Goal: Task Accomplishment & Management: Use online tool/utility

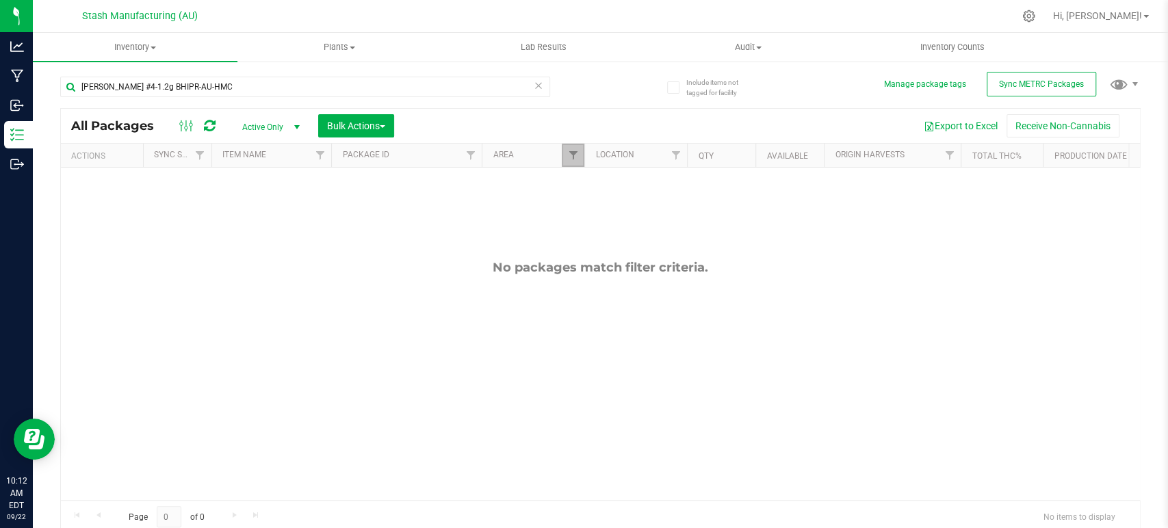
drag, startPoint x: 574, startPoint y: 154, endPoint x: 563, endPoint y: 153, distance: 11.0
click at [572, 154] on span "Filter" at bounding box center [572, 155] width 11 height 11
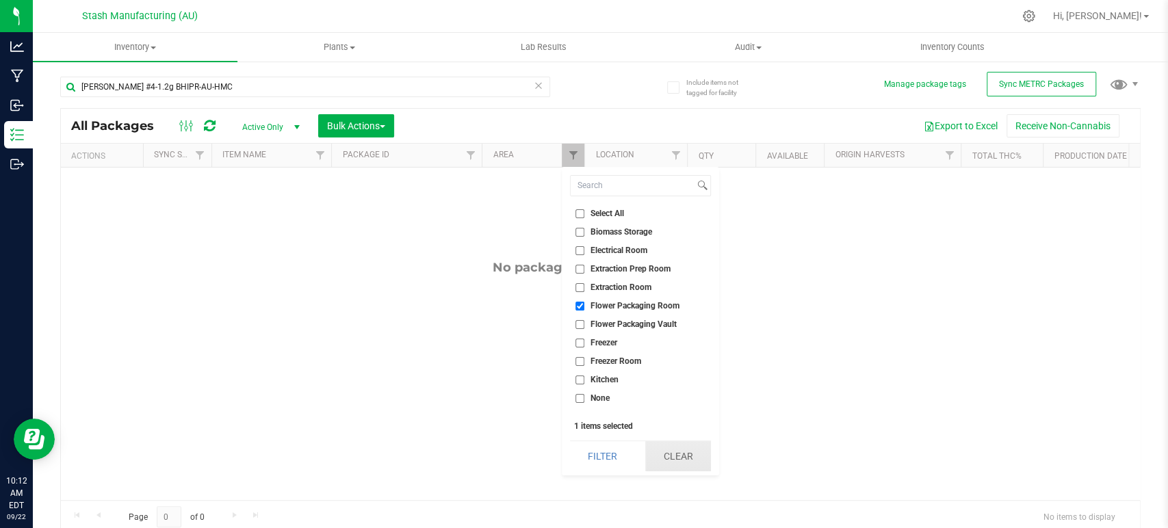
click at [668, 450] on button "Clear" at bounding box center [678, 456] width 66 height 30
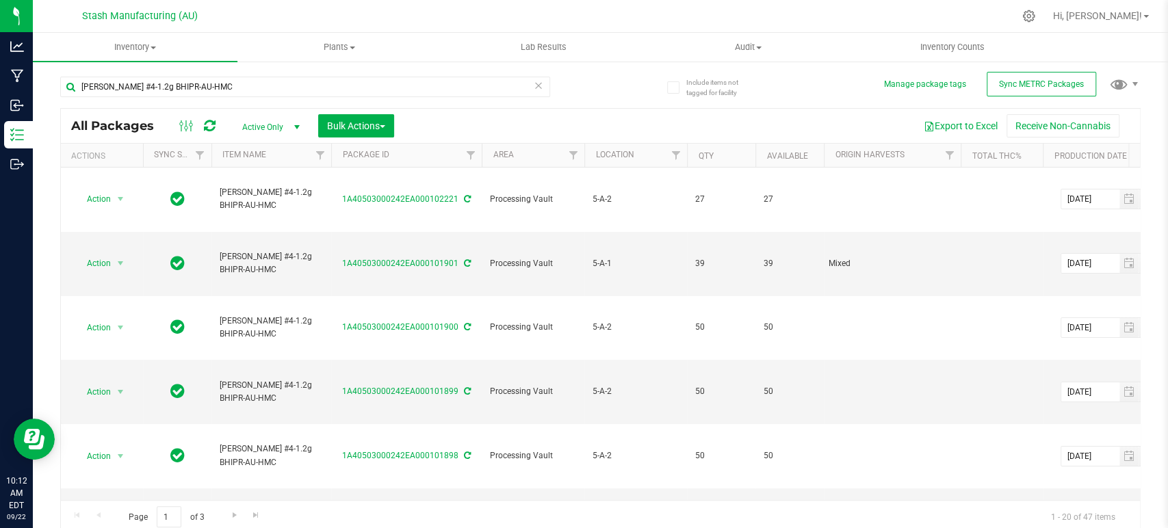
click at [534, 86] on icon at bounding box center [539, 85] width 10 height 16
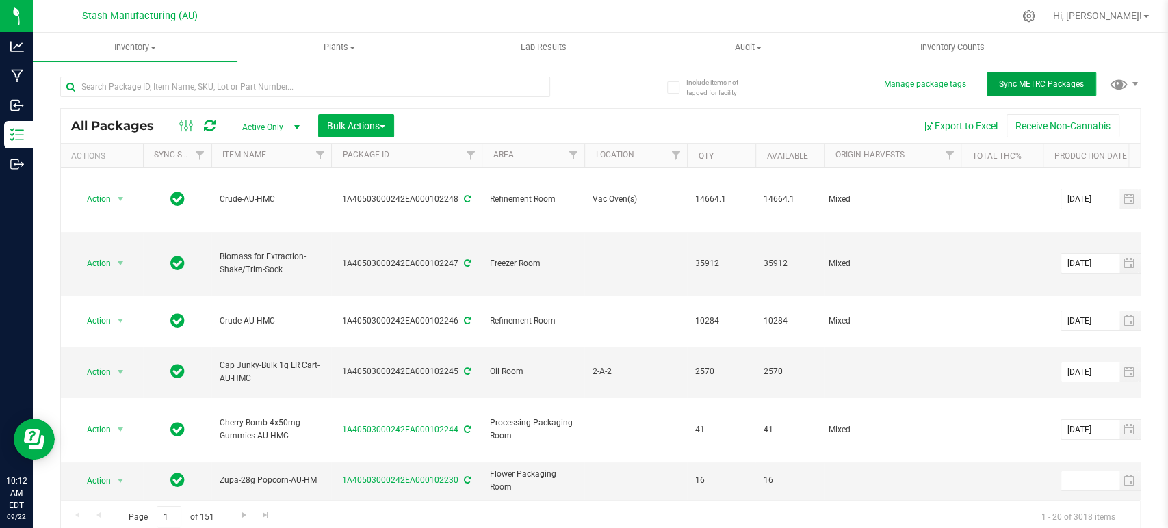
click at [1012, 86] on span "Sync METRC Packages" at bounding box center [1041, 84] width 85 height 10
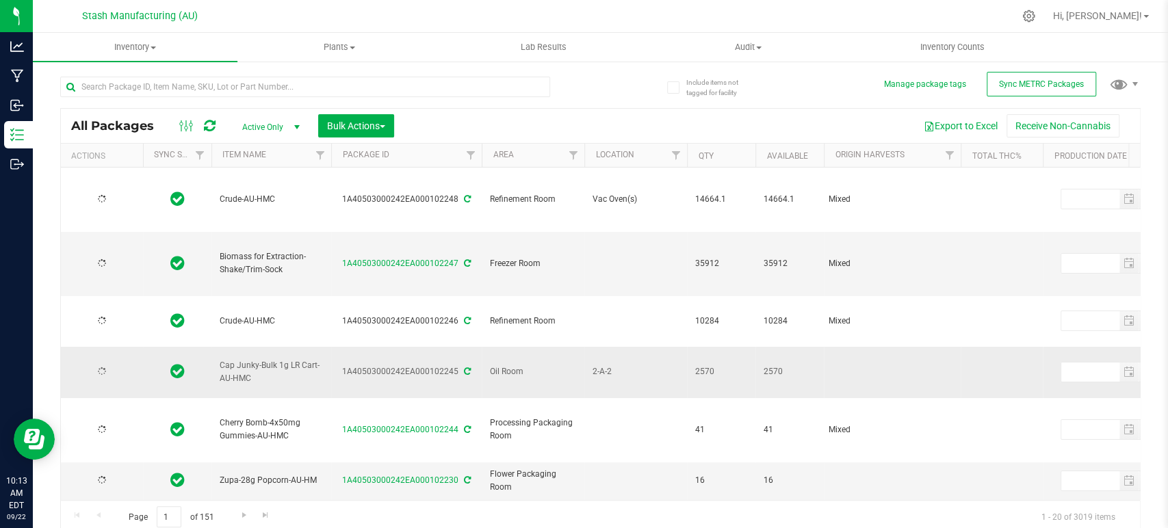
type input "[DATE]"
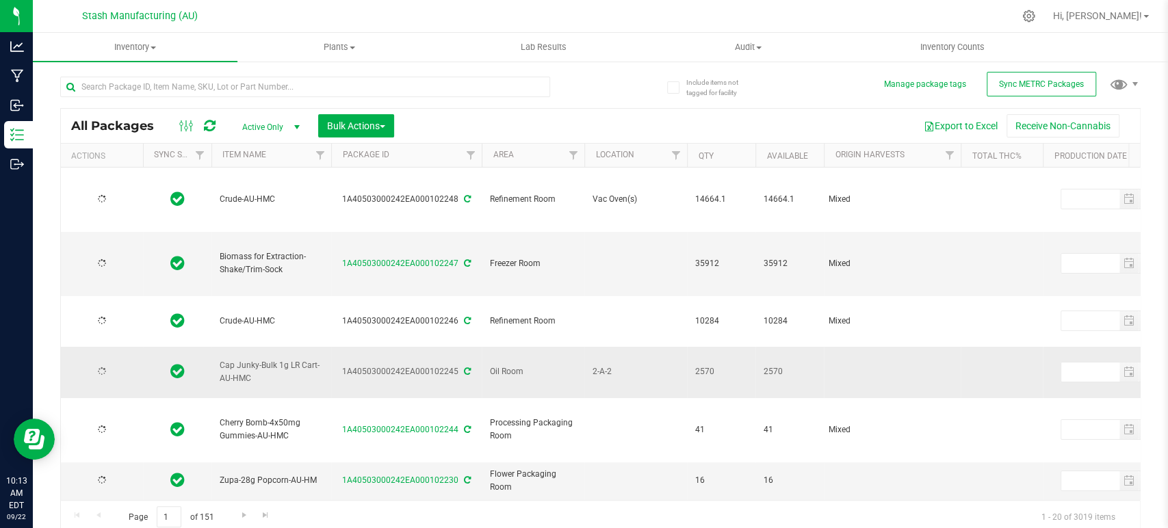
type input "[DATE]"
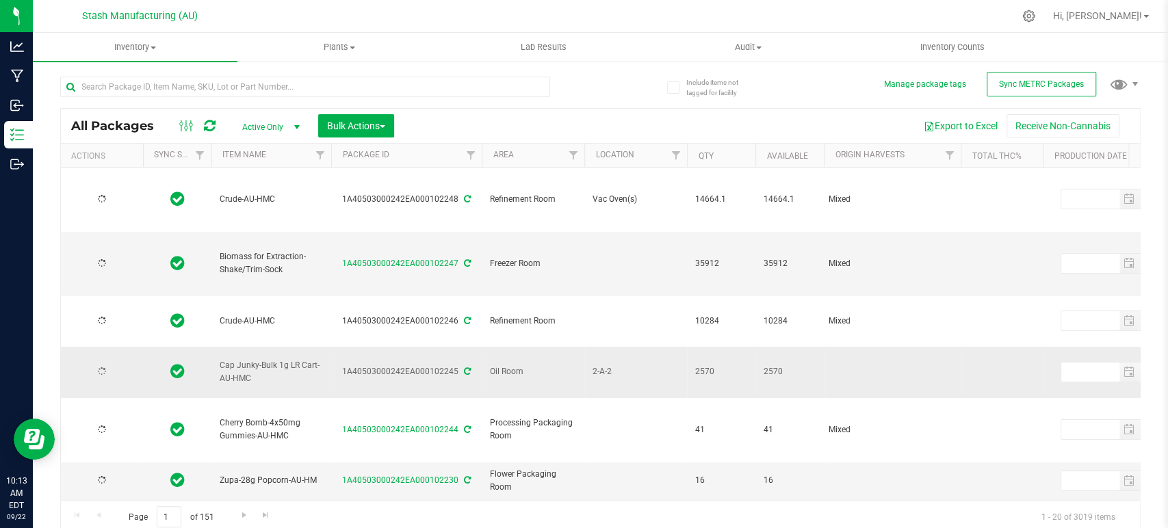
type input "[DATE]"
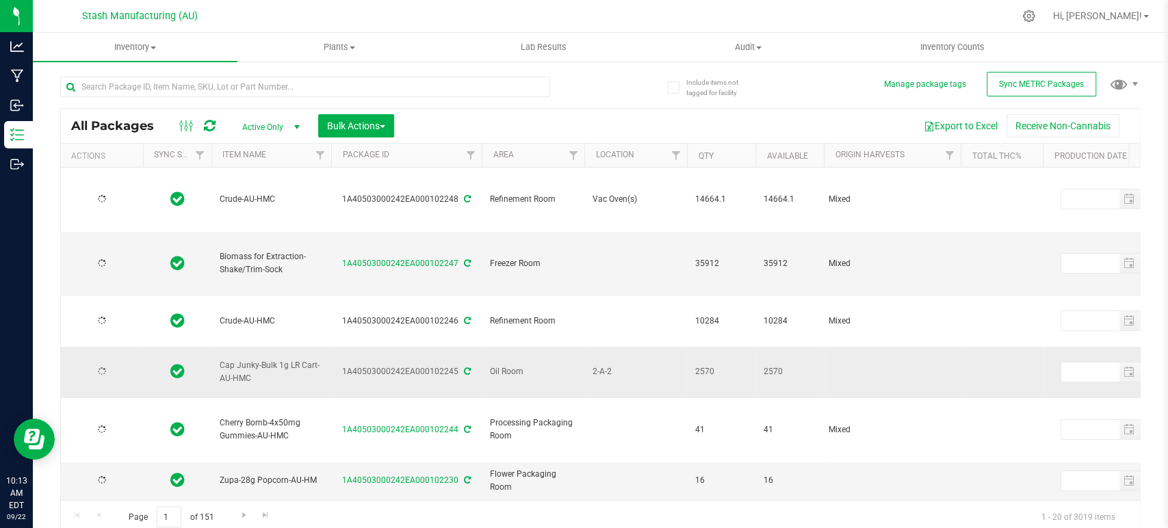
type input "[DATE]"
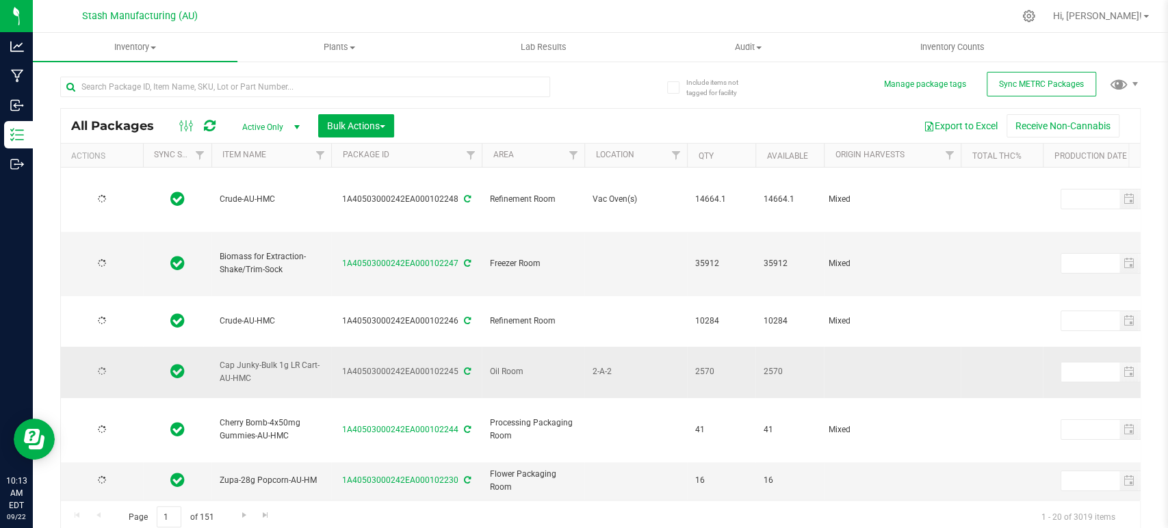
type input "[DATE]"
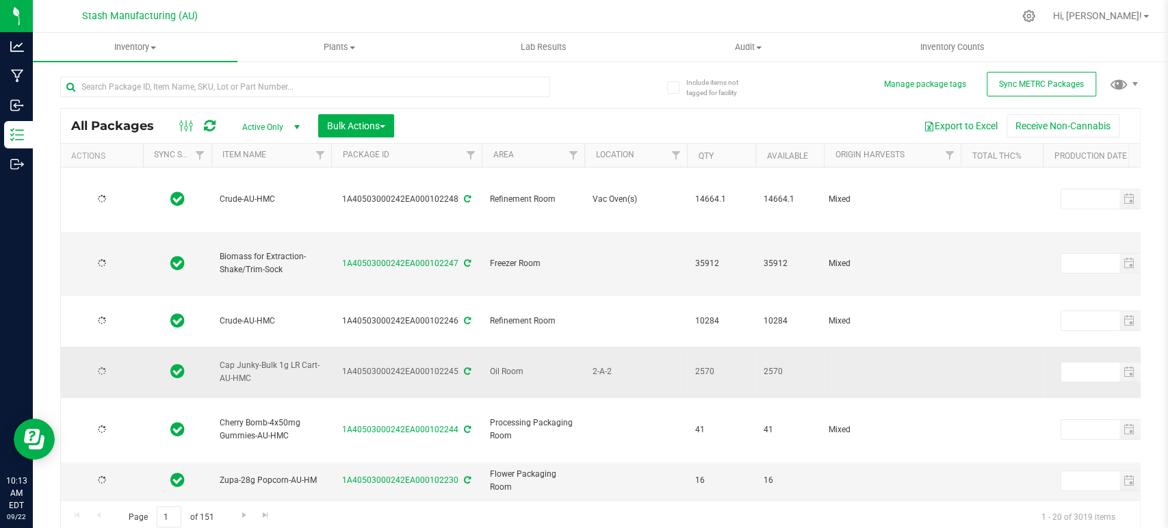
type input "[DATE]"
click at [332, 127] on span "Bulk Actions" at bounding box center [356, 125] width 58 height 11
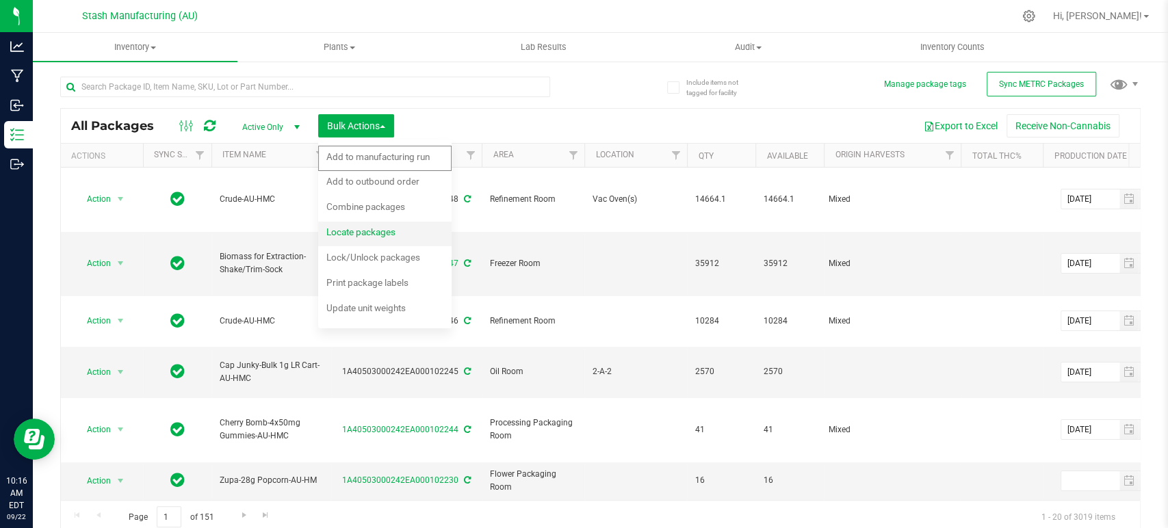
click at [378, 236] on span "Locate packages" at bounding box center [360, 232] width 69 height 11
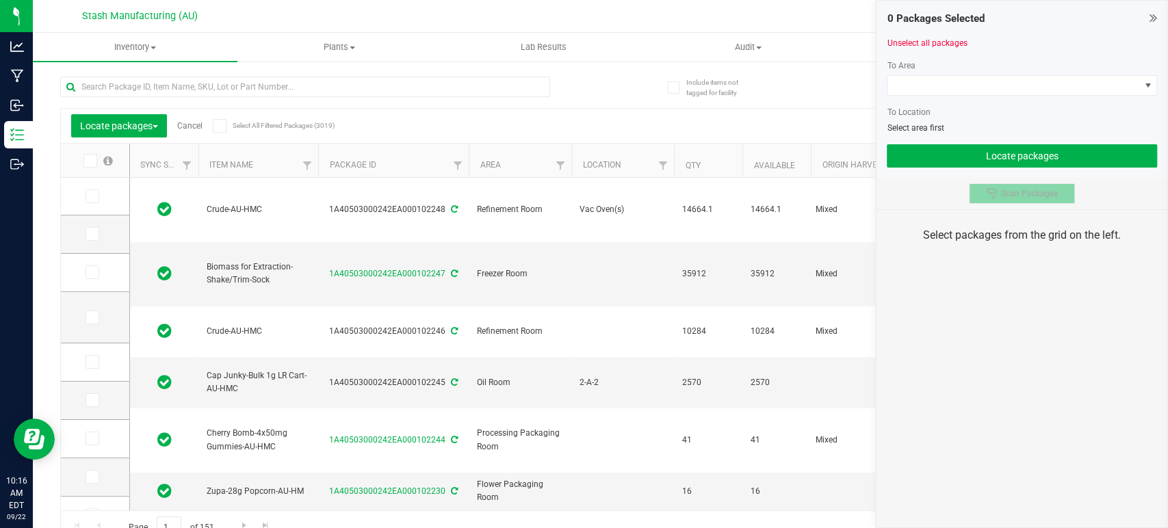
click at [1059, 197] on button "Scan Packages" at bounding box center [1022, 193] width 106 height 21
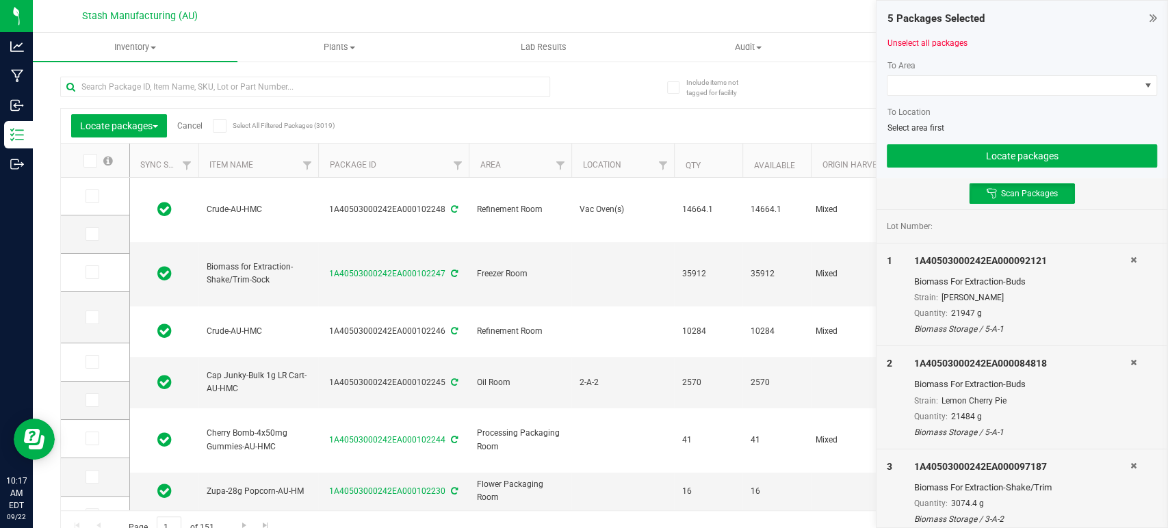
click at [1131, 259] on icon at bounding box center [1134, 260] width 6 height 8
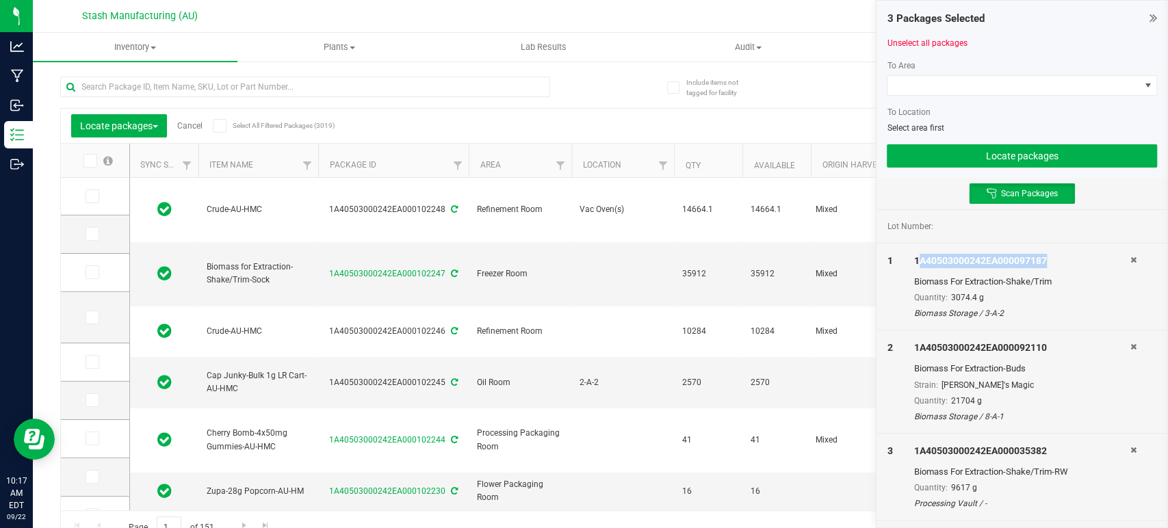
click at [1124, 259] on div "1A40503000242EA000097187" at bounding box center [1022, 261] width 216 height 14
click at [1135, 258] on icon at bounding box center [1134, 260] width 6 height 8
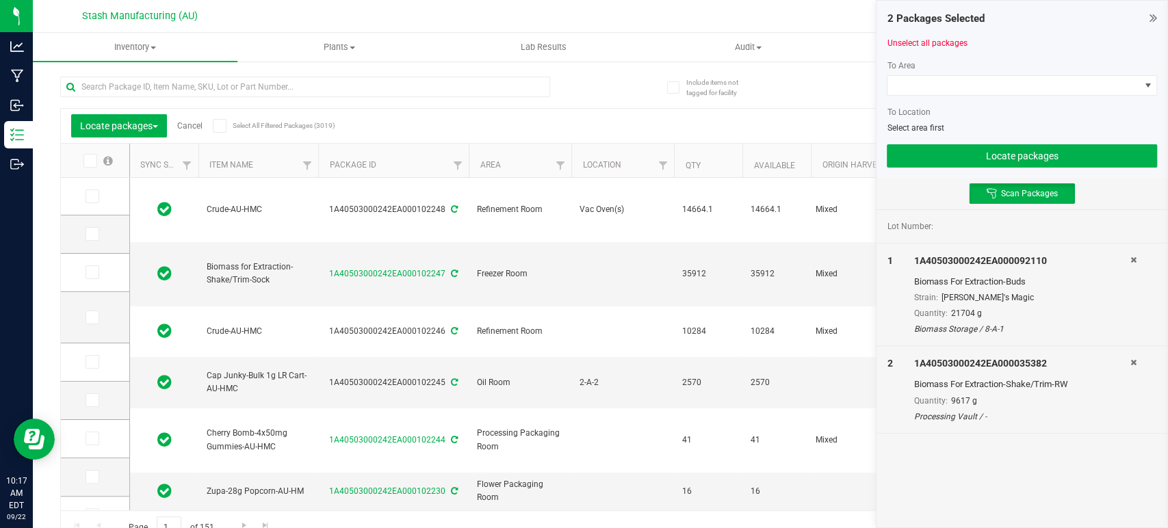
click at [1135, 258] on icon at bounding box center [1134, 260] width 6 height 8
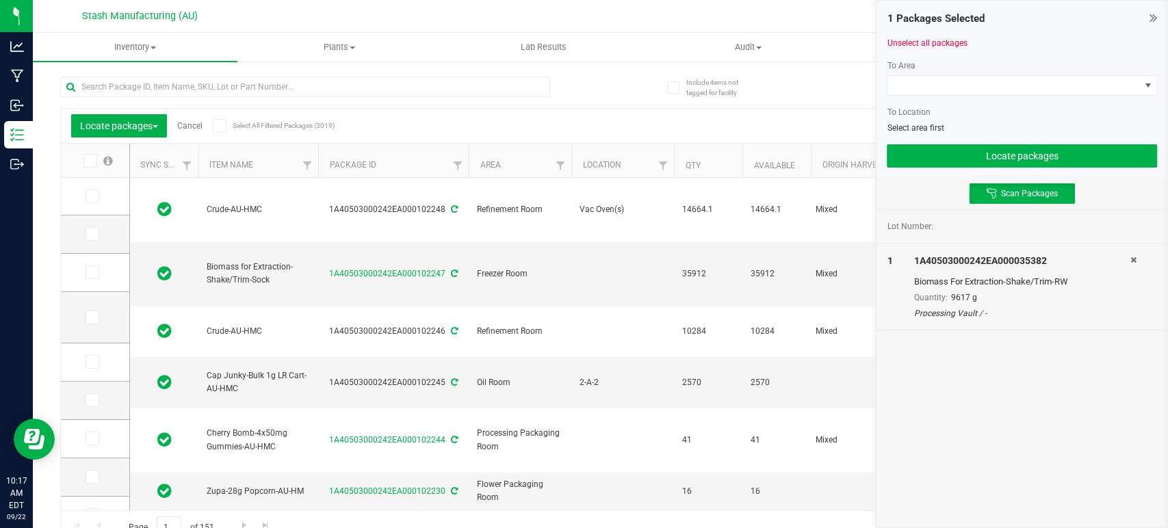
click at [1135, 258] on icon at bounding box center [1134, 260] width 6 height 8
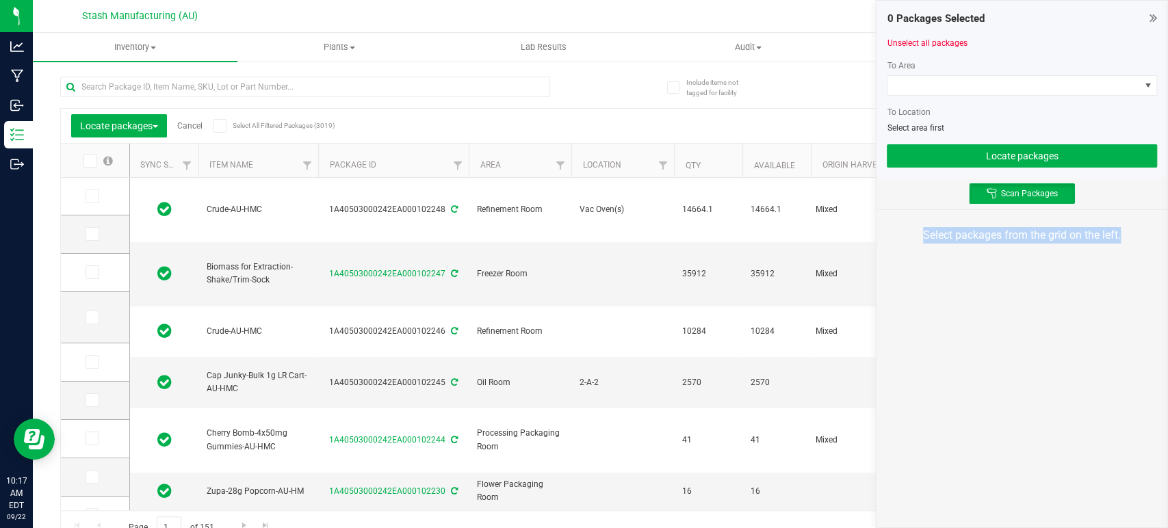
click at [1074, 309] on div "0 Packages Selected Unselect all packages To Area To Location Select area first…" at bounding box center [1022, 264] width 292 height 528
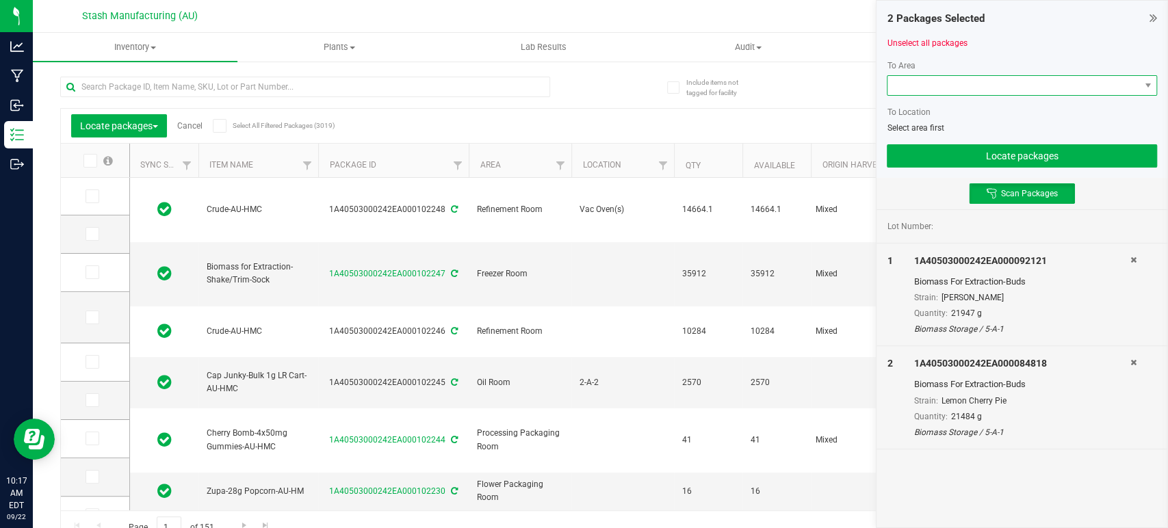
drag, startPoint x: 1066, startPoint y: 81, endPoint x: 1057, endPoint y: 90, distance: 12.1
click at [1066, 82] on span at bounding box center [1014, 85] width 252 height 19
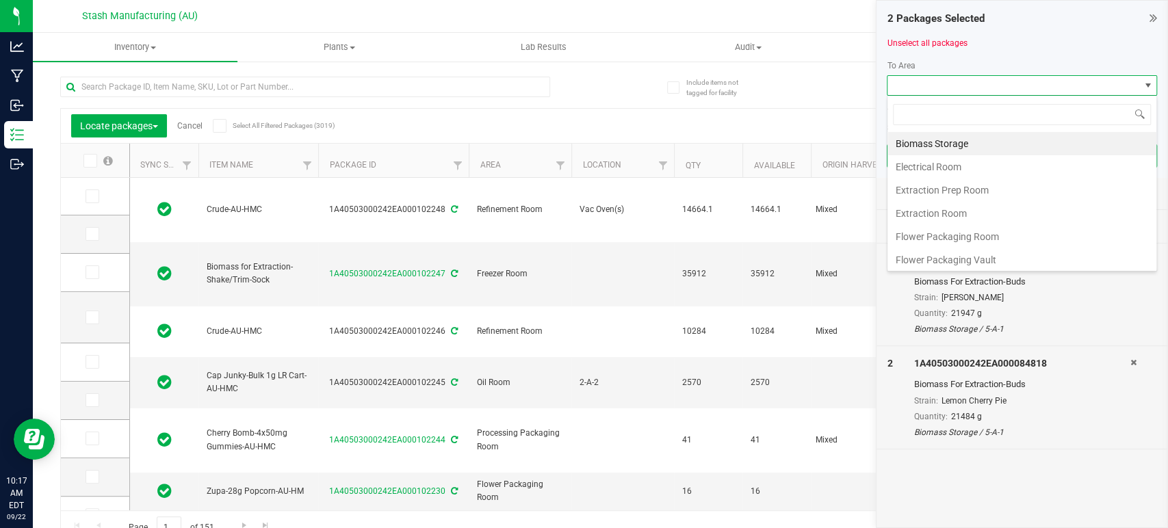
scroll to position [20, 270]
click at [994, 141] on li "Biomass Storage" at bounding box center [1022, 143] width 269 height 23
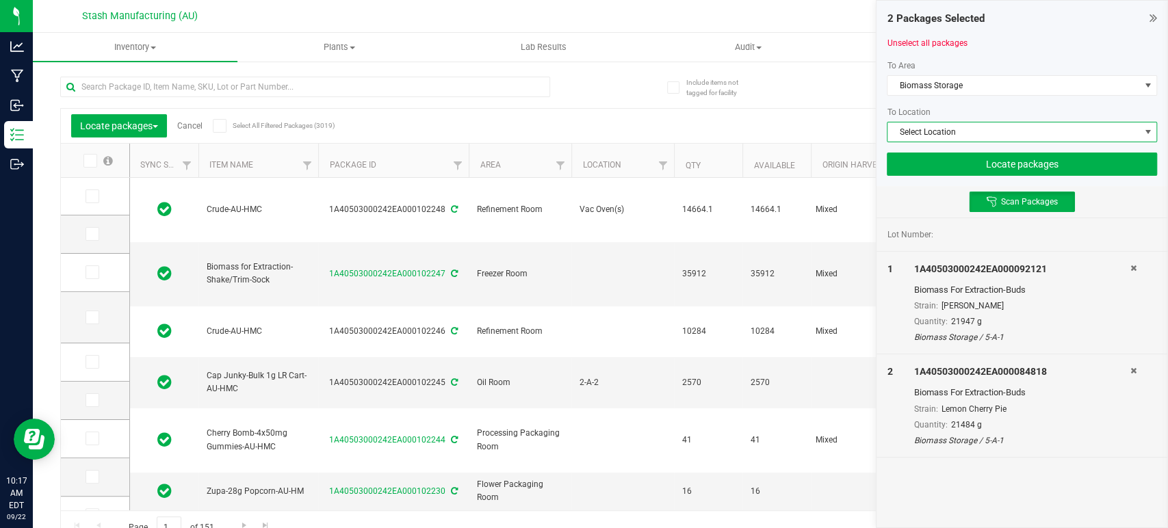
click at [1002, 129] on span "Select Location" at bounding box center [1014, 132] width 252 height 19
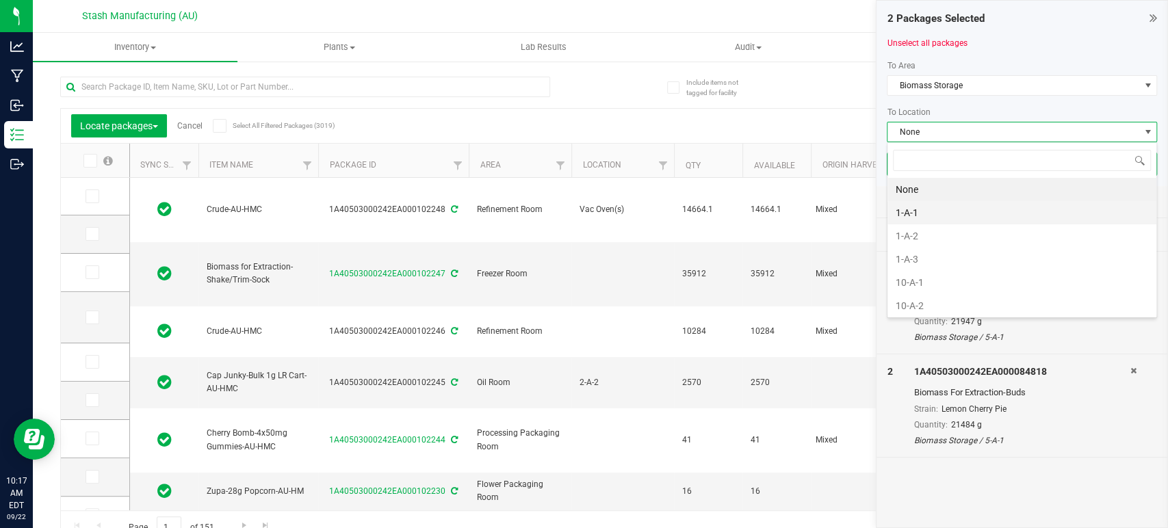
click at [945, 216] on li "1-A-1" at bounding box center [1022, 212] width 269 height 23
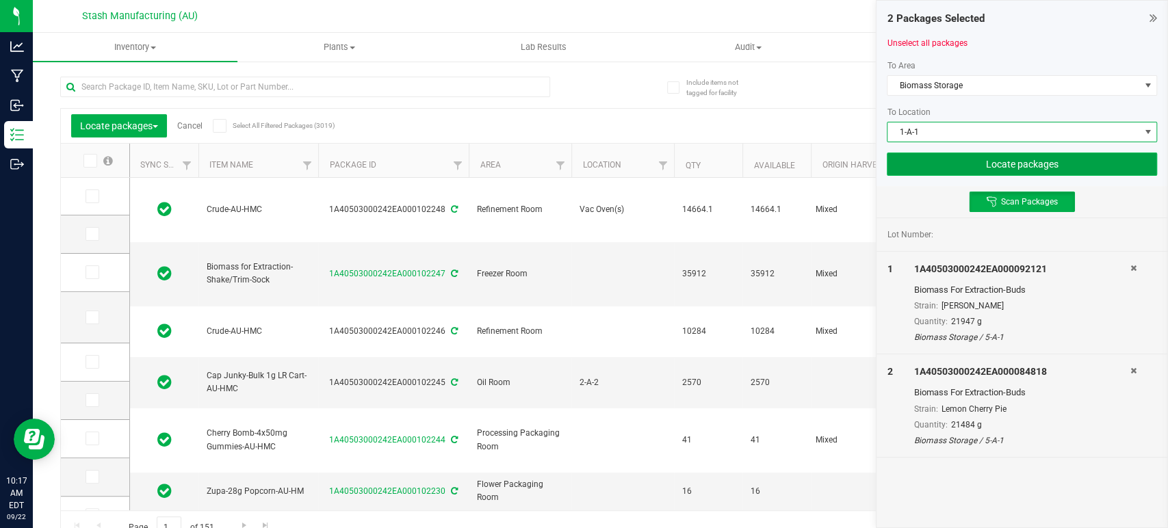
click at [1013, 162] on button "Locate packages" at bounding box center [1022, 164] width 270 height 23
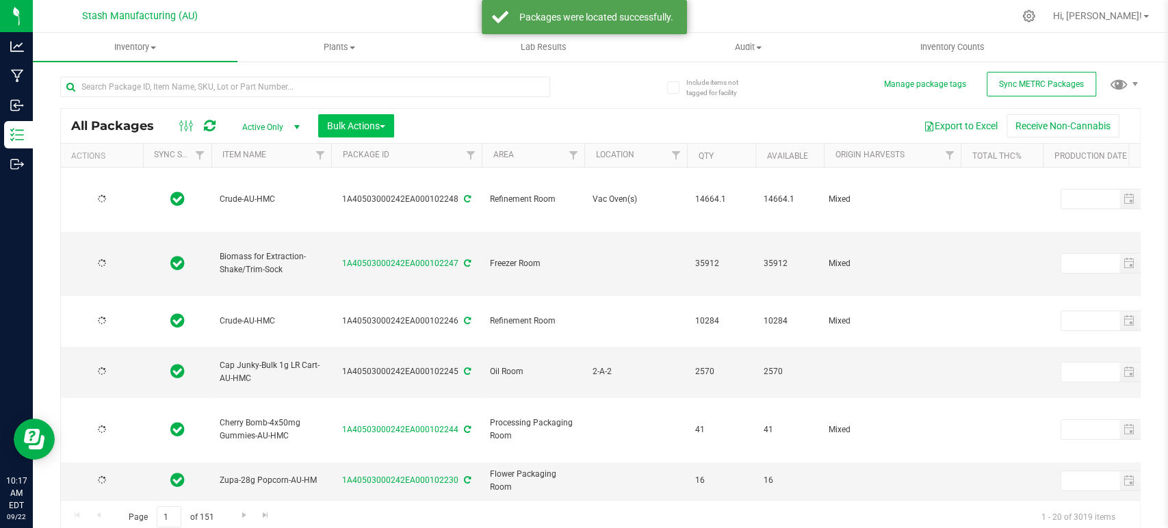
type input "[DATE]"
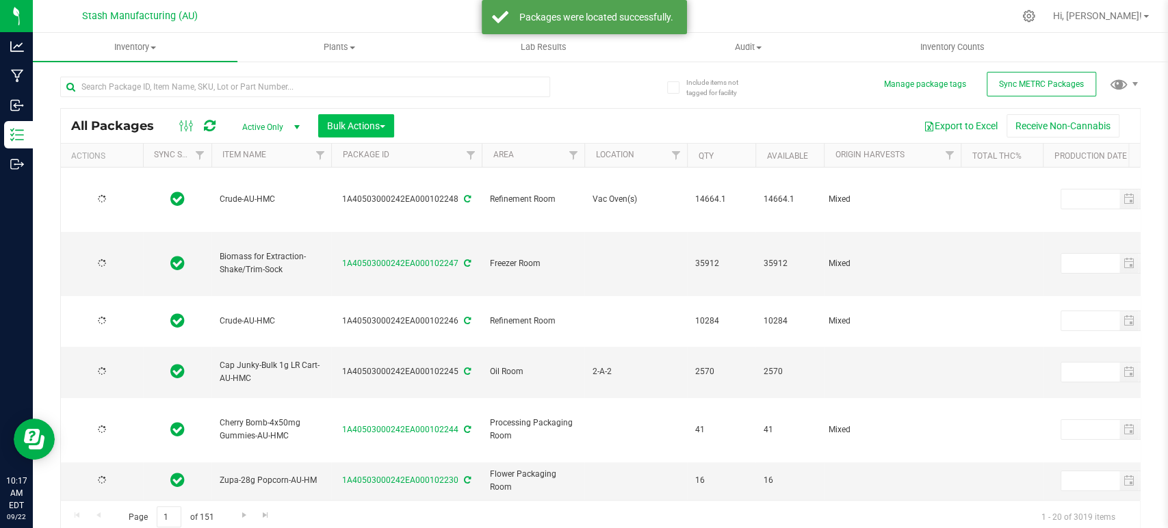
type input "[DATE]"
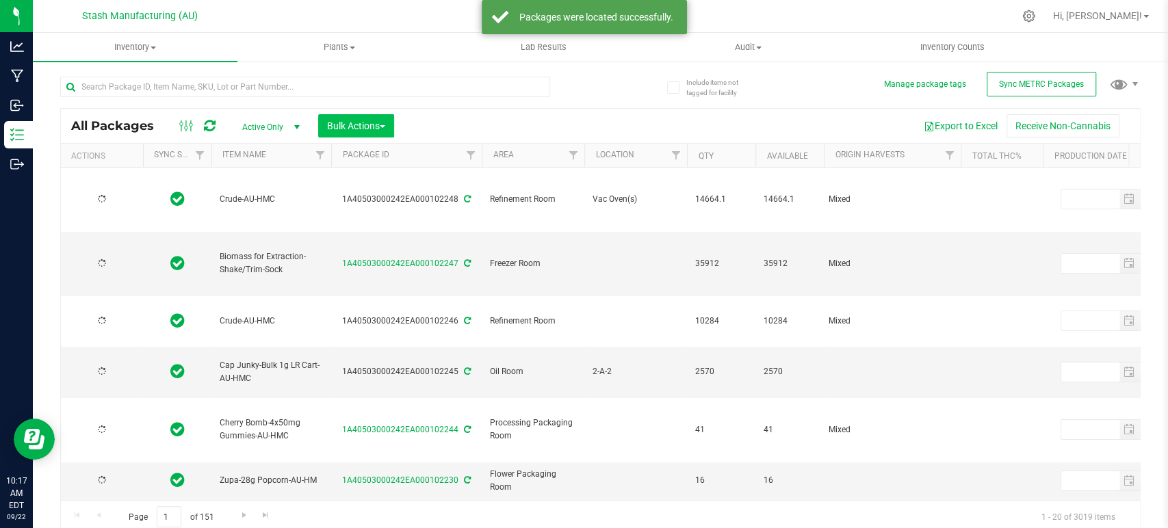
type input "[DATE]"
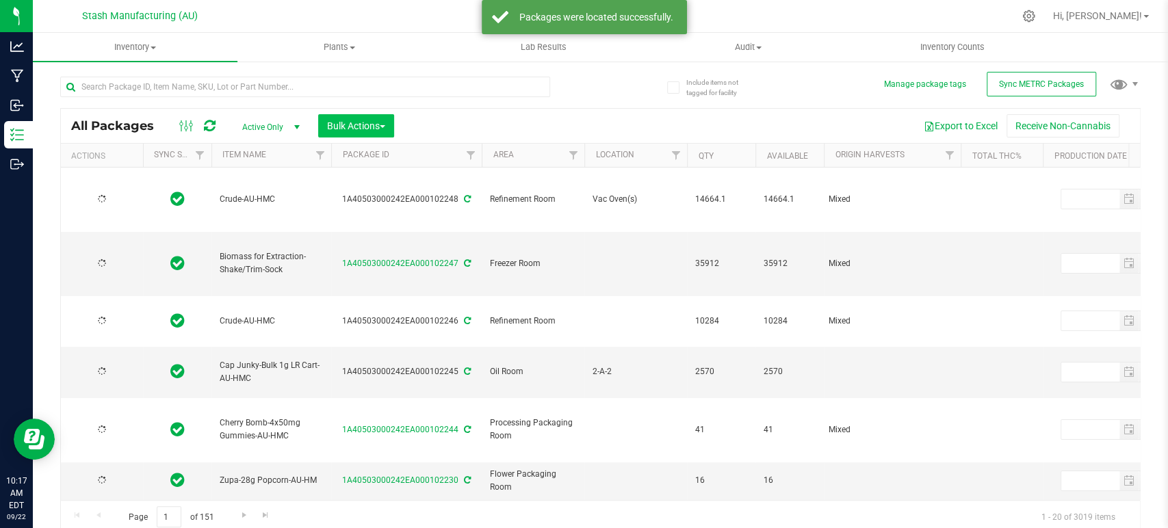
type input "[DATE]"
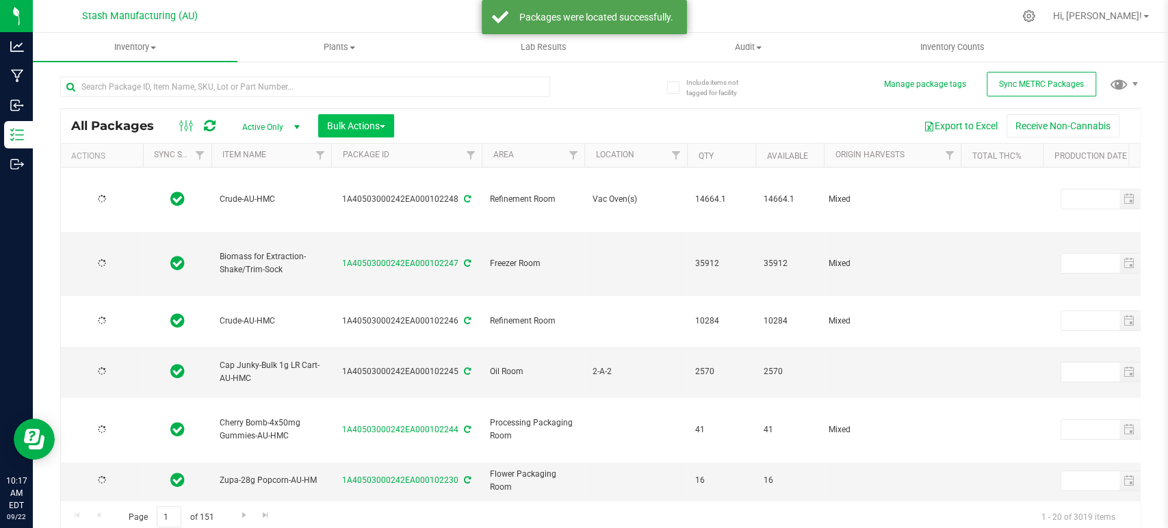
type input "[DATE]"
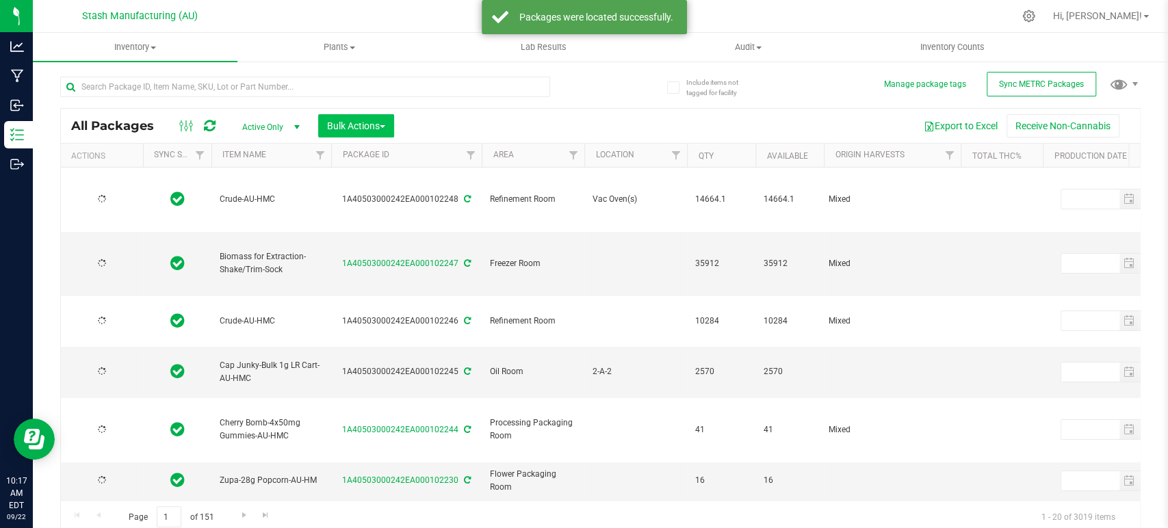
type input "[DATE]"
click at [378, 125] on span "Bulk Actions" at bounding box center [356, 125] width 58 height 11
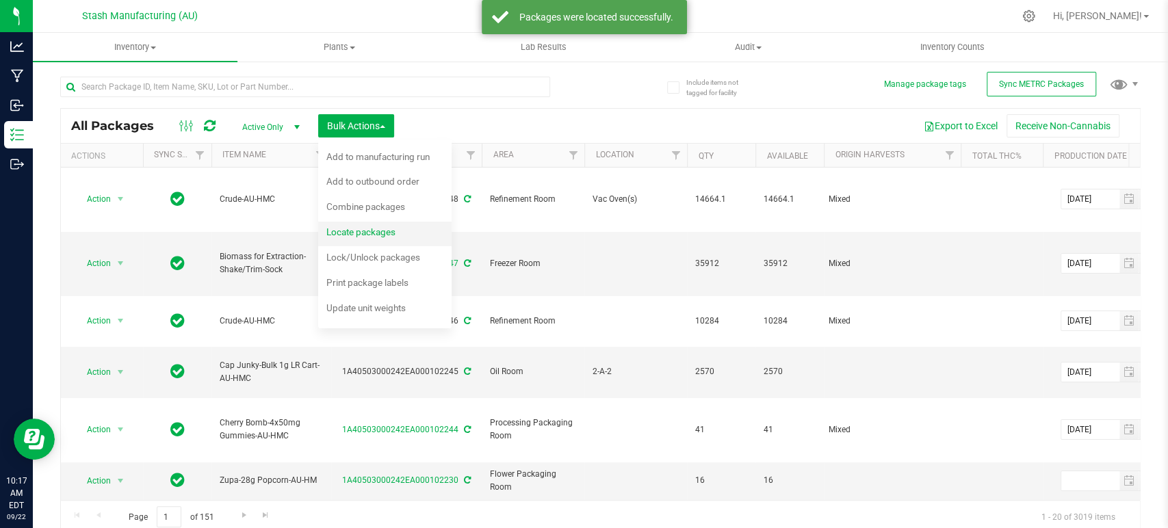
click at [368, 233] on span "Locate packages" at bounding box center [360, 232] width 69 height 11
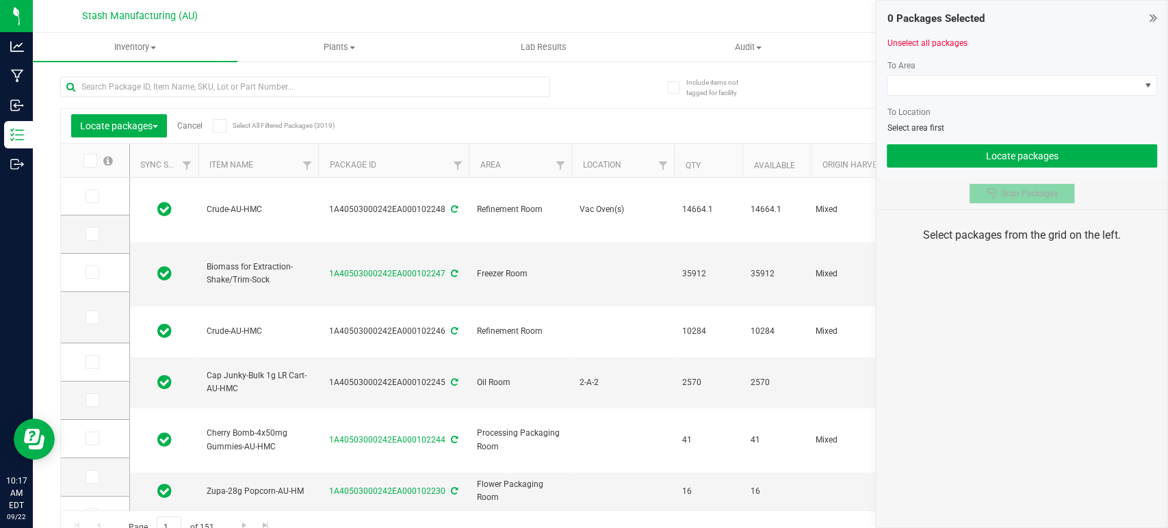
click at [1048, 194] on span "Scan Packages" at bounding box center [1029, 193] width 57 height 11
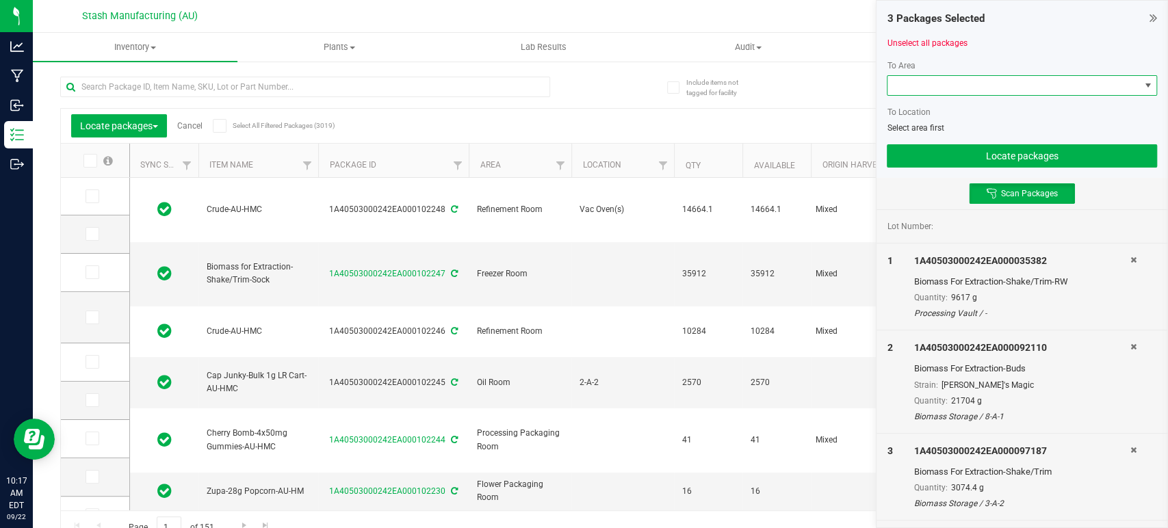
click at [1017, 80] on span at bounding box center [1014, 85] width 252 height 19
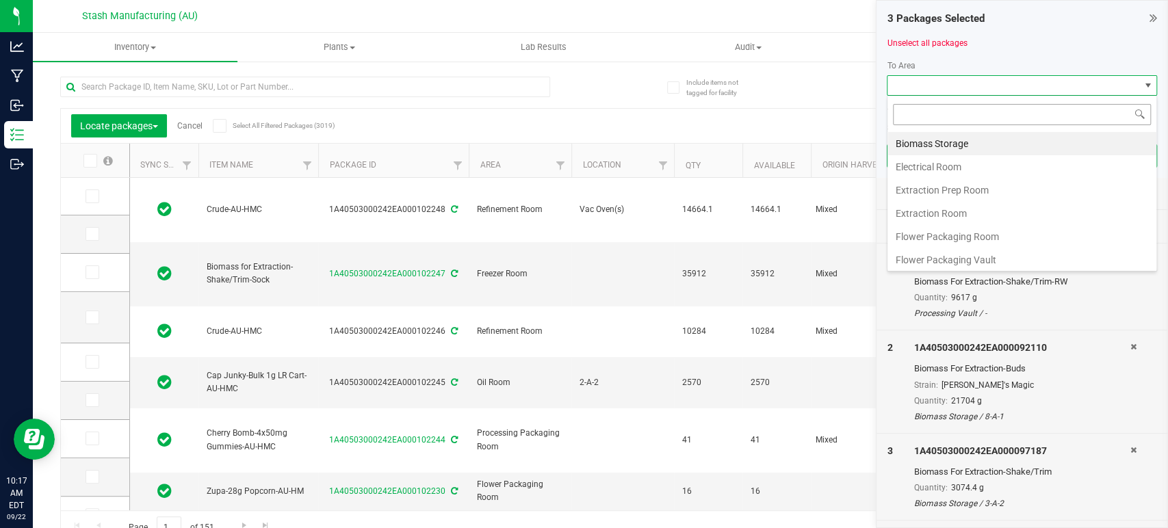
scroll to position [20, 270]
click at [953, 139] on li "Biomass Storage" at bounding box center [1022, 143] width 269 height 23
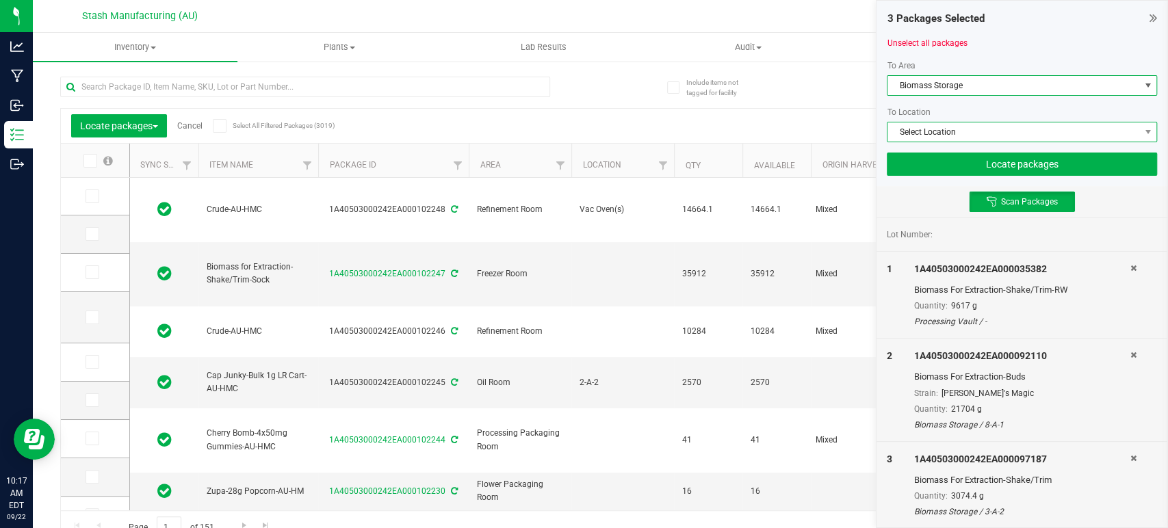
click at [973, 131] on span "Select Location" at bounding box center [1014, 132] width 252 height 19
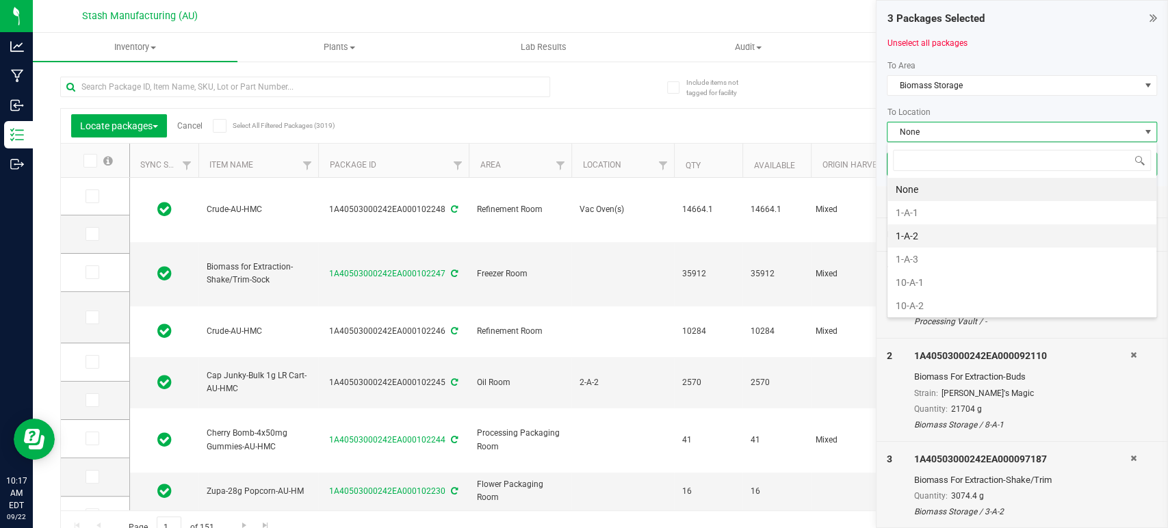
click at [931, 232] on li "1-A-2" at bounding box center [1022, 235] width 269 height 23
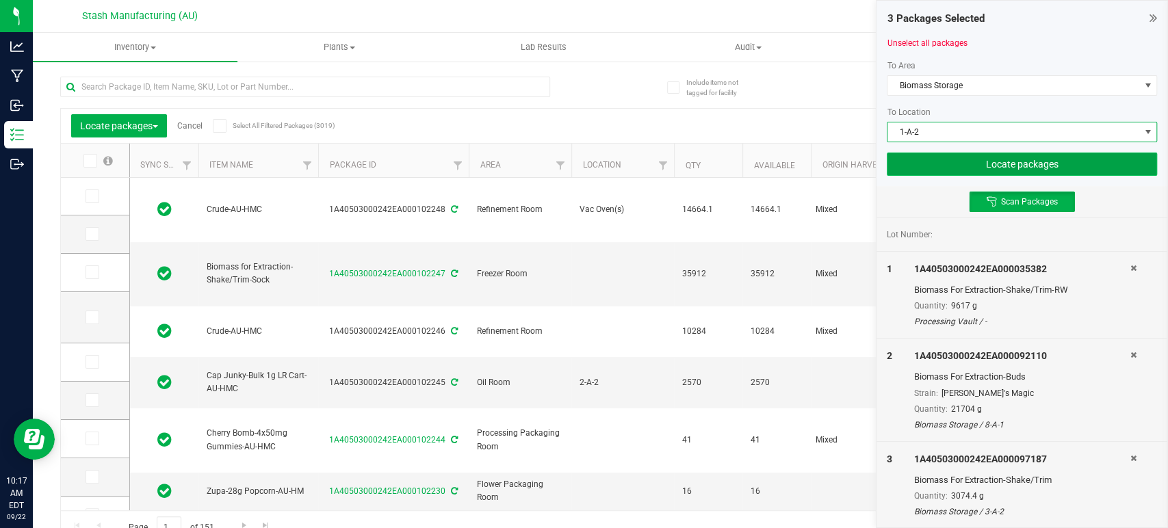
click at [1033, 166] on button "Locate packages" at bounding box center [1022, 164] width 270 height 23
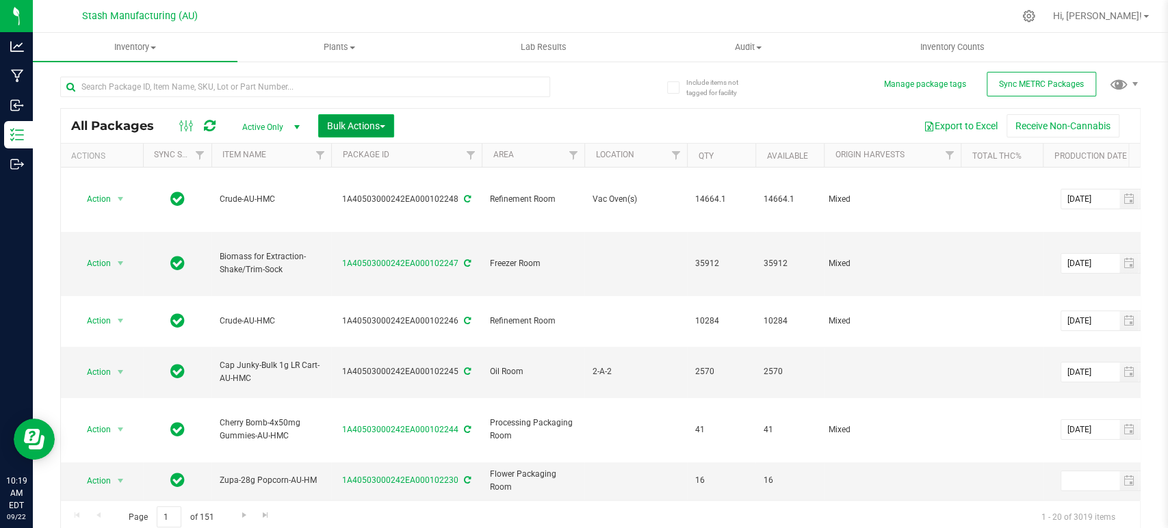
click at [355, 129] on span "Bulk Actions" at bounding box center [356, 125] width 58 height 11
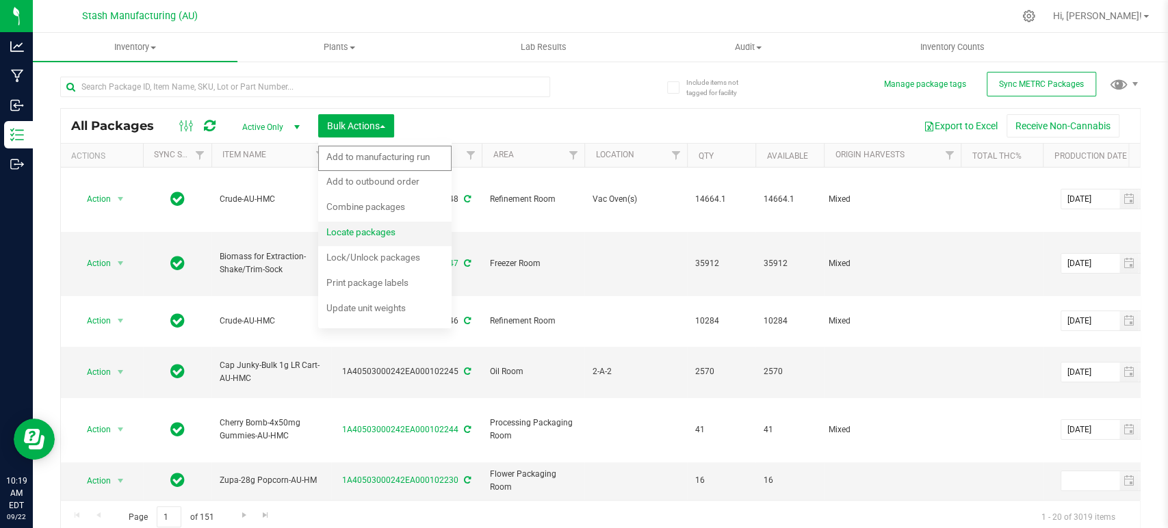
click at [365, 238] on div "Locate packages" at bounding box center [370, 234] width 88 height 22
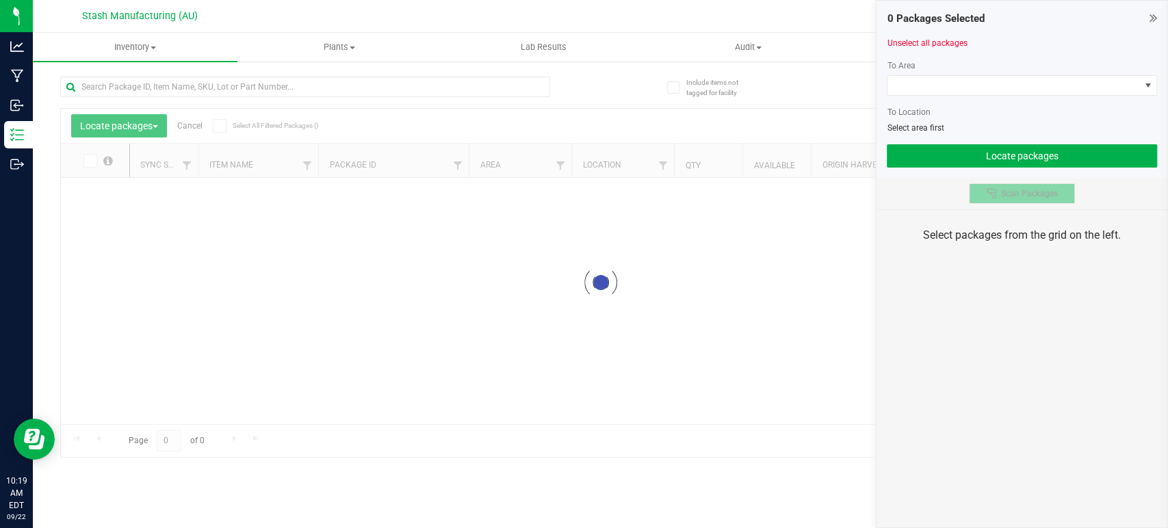
click at [1035, 194] on span "Scan Packages" at bounding box center [1029, 193] width 57 height 11
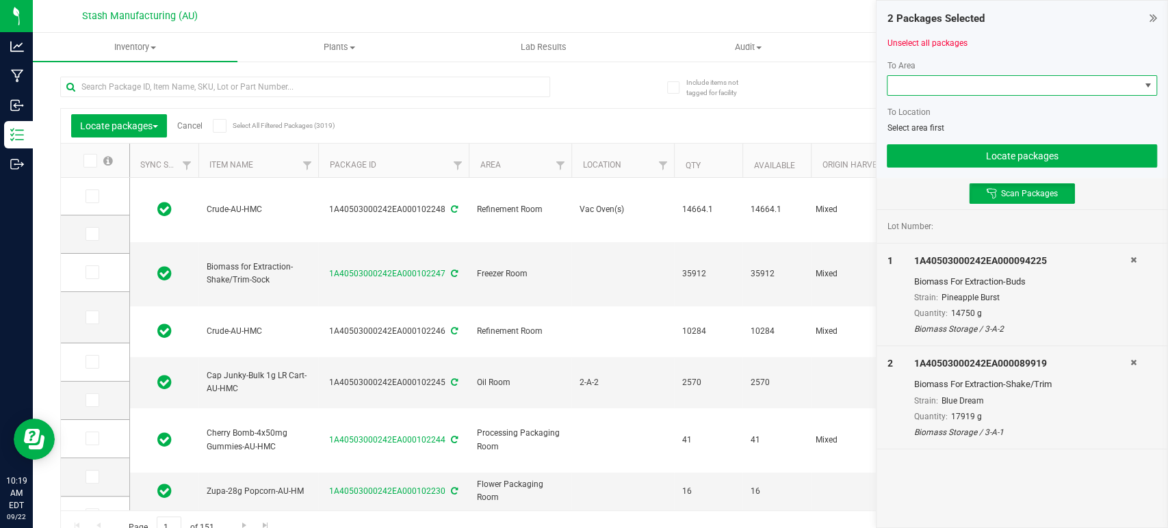
click at [1045, 83] on span at bounding box center [1014, 85] width 252 height 19
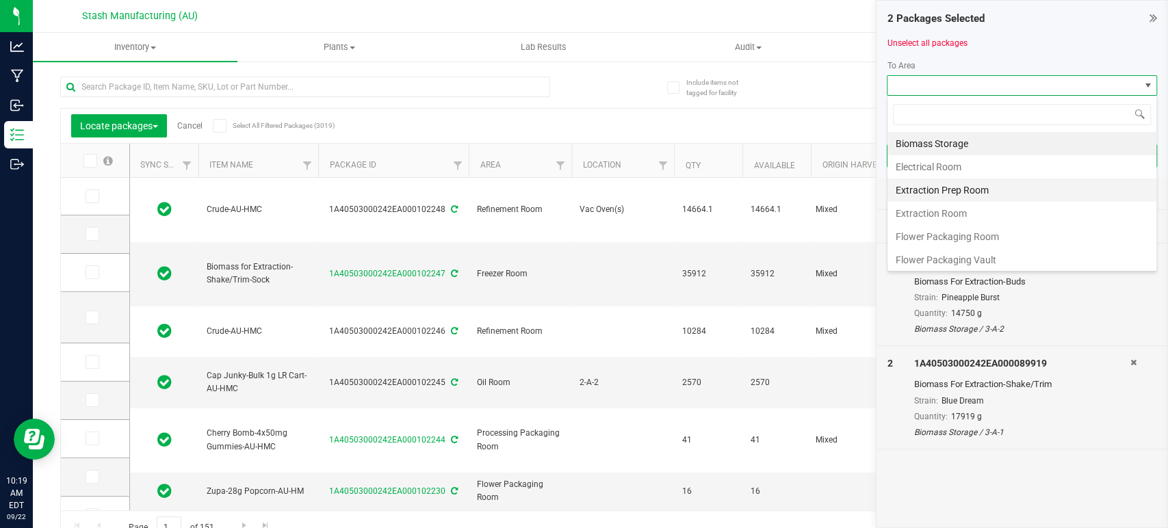
scroll to position [20, 270]
click at [1005, 142] on li "Biomass Storage" at bounding box center [1022, 143] width 269 height 23
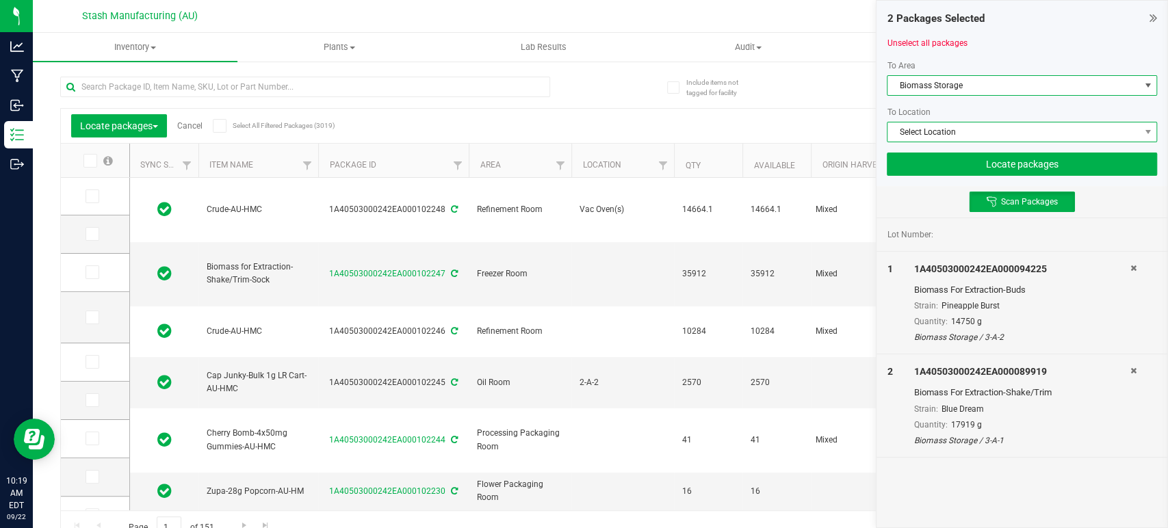
click at [1009, 129] on span "Select Location" at bounding box center [1014, 132] width 252 height 19
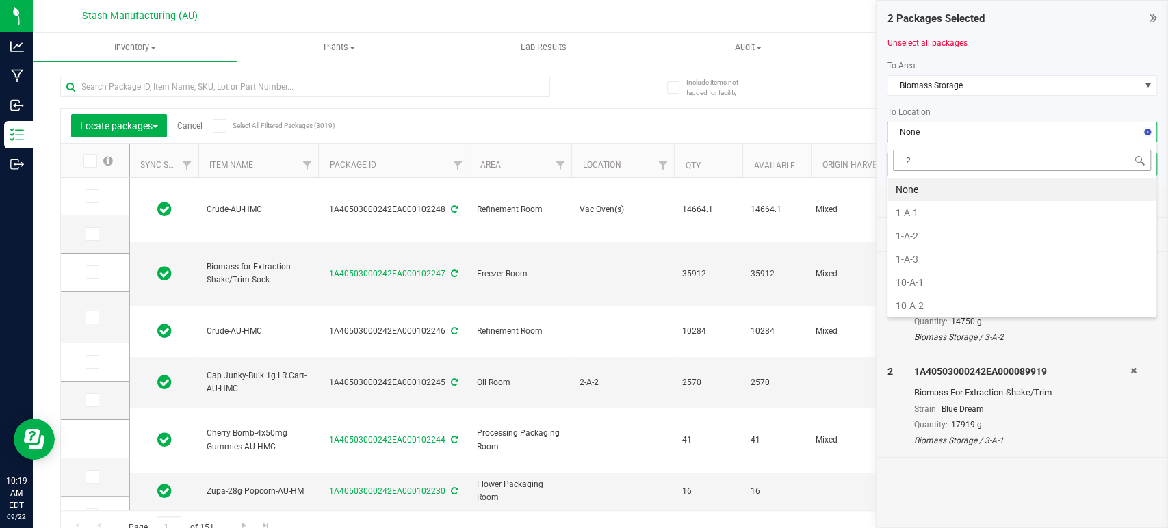
type input "2-"
click at [919, 281] on li "2-A-2" at bounding box center [1022, 282] width 269 height 23
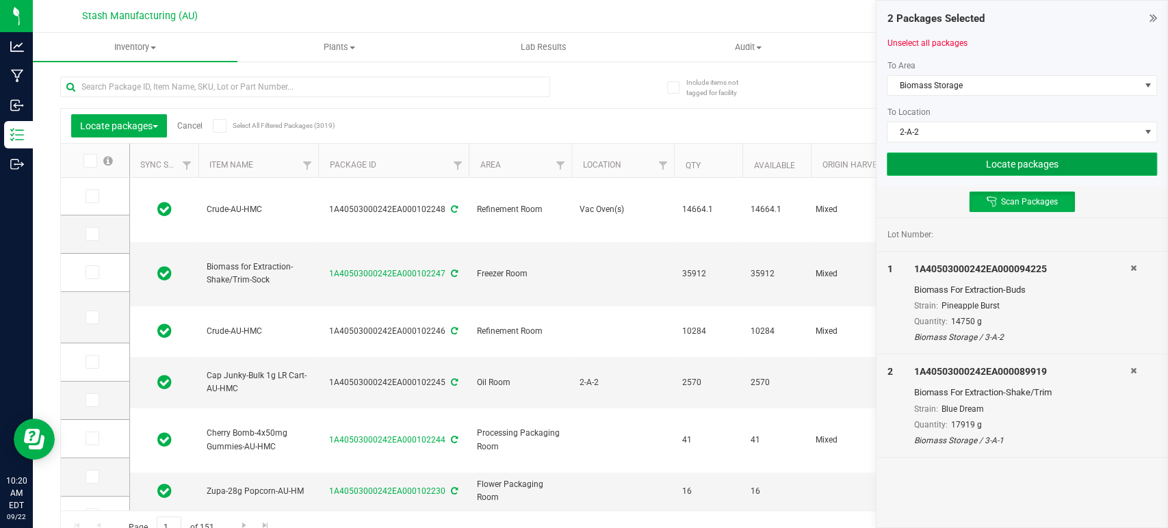
click at [992, 168] on button "Locate packages" at bounding box center [1022, 164] width 270 height 23
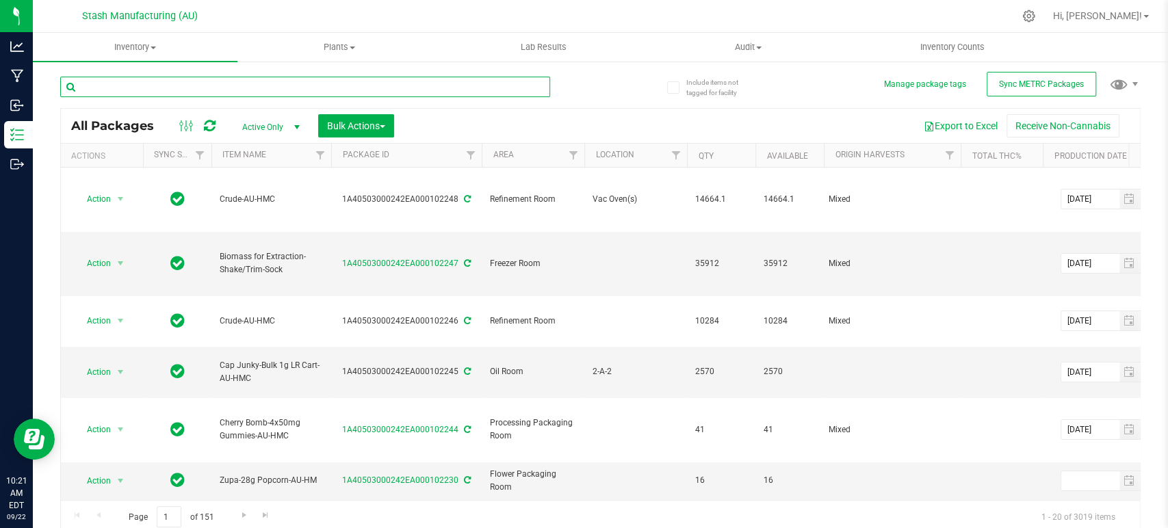
click at [441, 86] on input "text" at bounding box center [305, 87] width 490 height 21
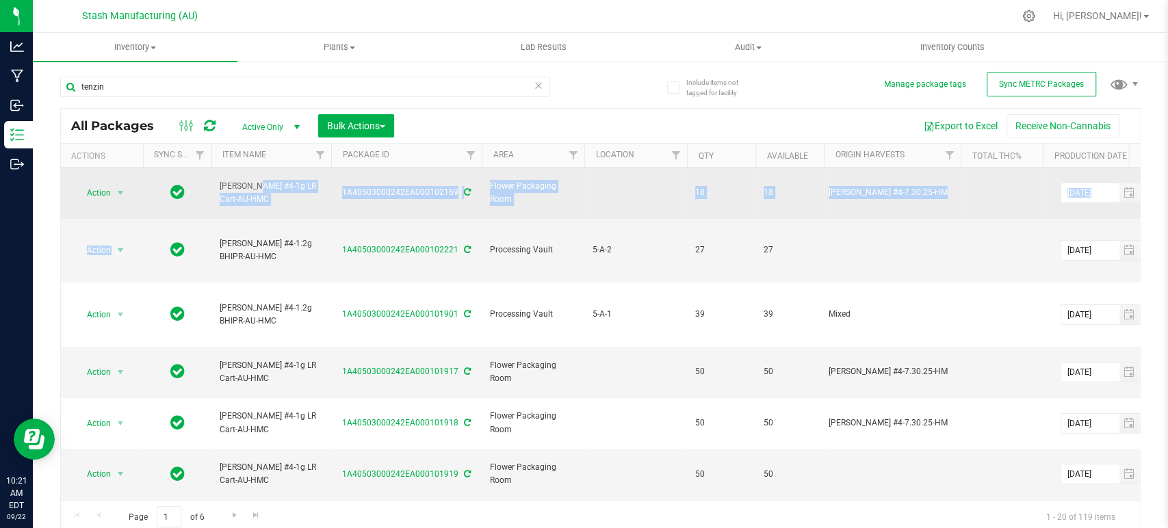
drag, startPoint x: 262, startPoint y: 207, endPoint x: 221, endPoint y: 179, distance: 49.7
click at [268, 194] on span "[PERSON_NAME] #4-1g LR Cart-AU-HMC" at bounding box center [271, 193] width 103 height 26
drag, startPoint x: 266, startPoint y: 194, endPoint x: 214, endPoint y: 175, distance: 54.8
click at [214, 175] on td "[PERSON_NAME] #4-1g LR Cart-AU-HMC" at bounding box center [271, 193] width 120 height 51
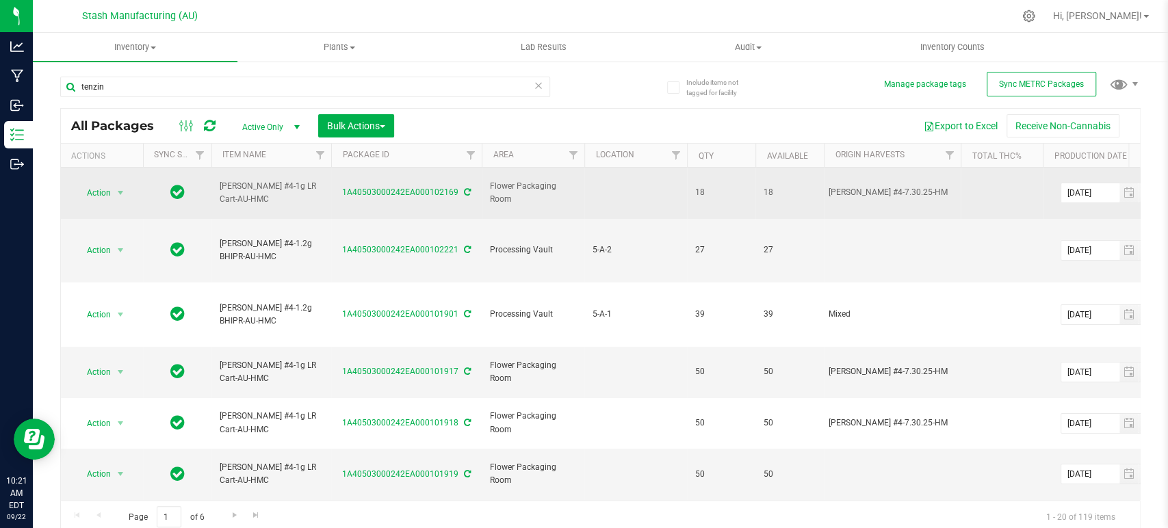
copy span "[PERSON_NAME] #4-1g LR Cart-AU-HMC"
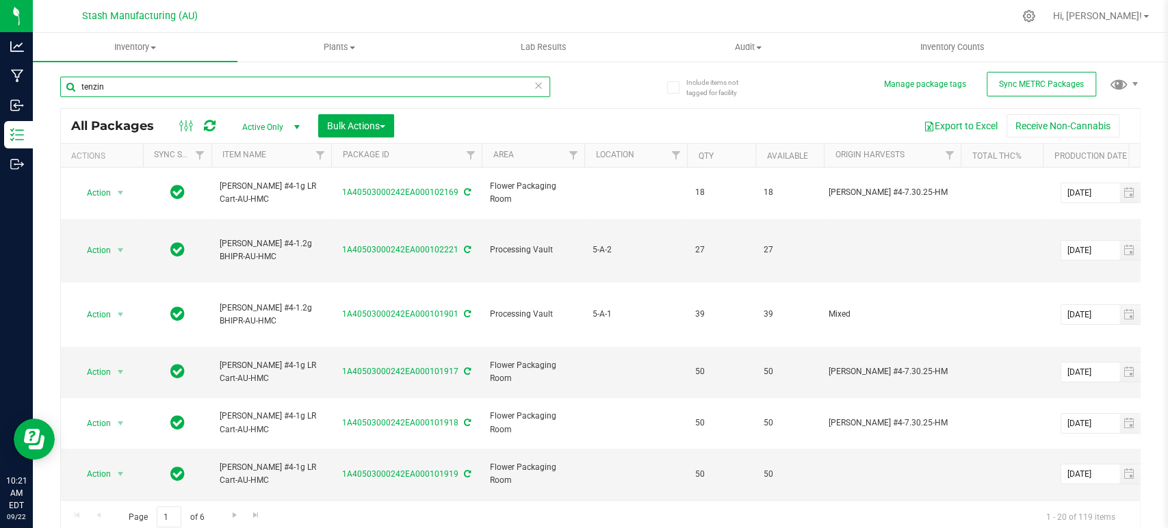
click at [230, 86] on input "tenzin" at bounding box center [305, 87] width 490 height 21
paste input "[PERSON_NAME] #4-1g LR Cart-AU-HMC"
type input "[PERSON_NAME] #4-1g LR Cart-AU-HMC"
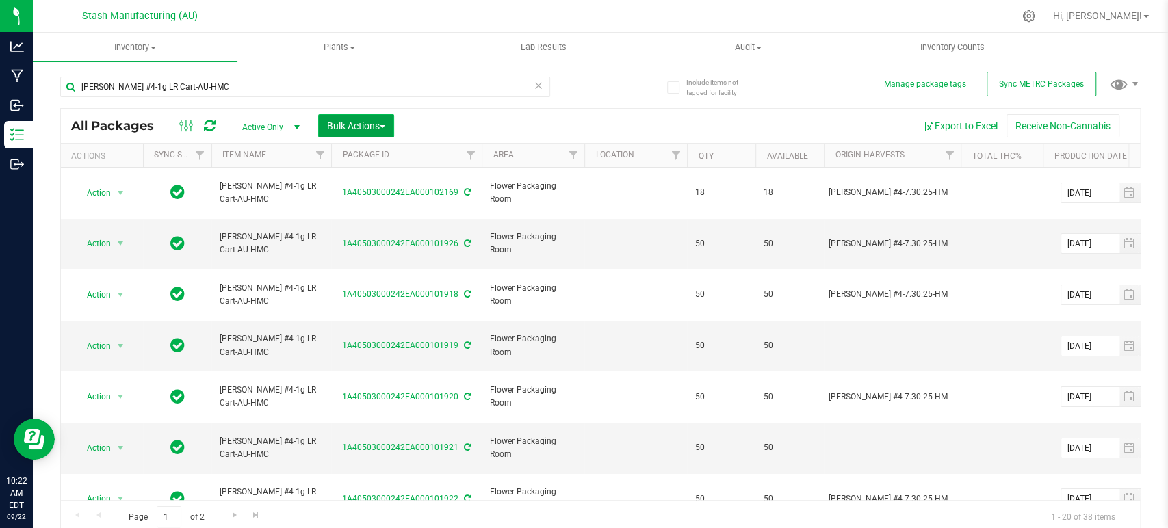
click at [333, 119] on button "Bulk Actions" at bounding box center [356, 125] width 76 height 23
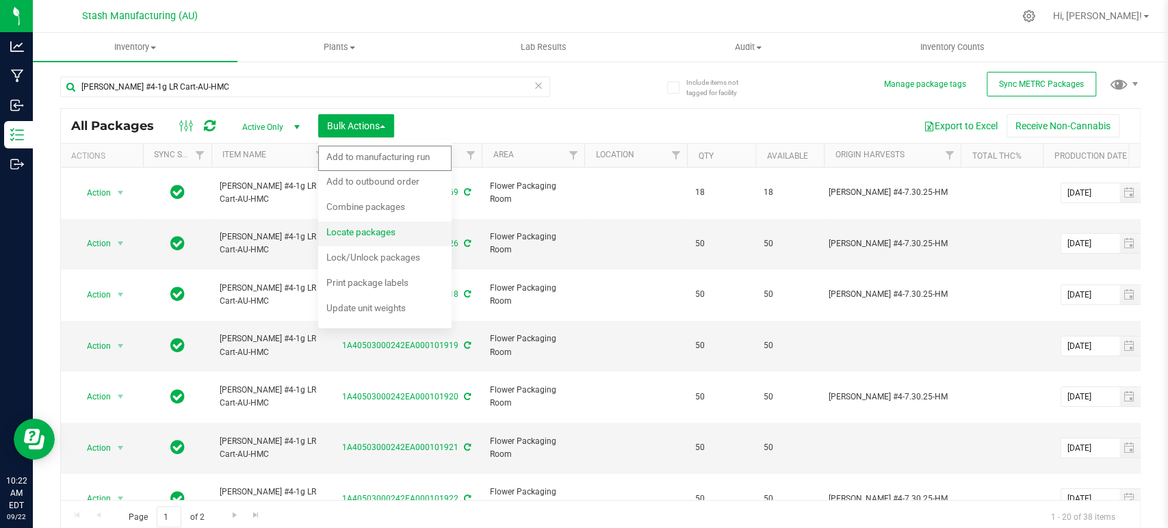
click at [368, 231] on span "Locate packages" at bounding box center [360, 232] width 69 height 11
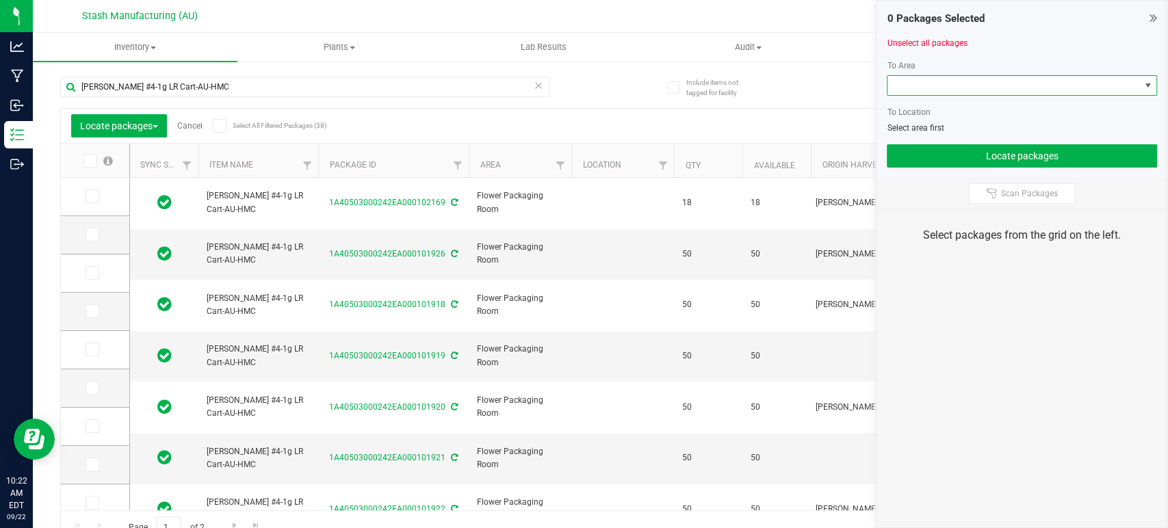
click at [1053, 85] on span at bounding box center [1014, 85] width 252 height 19
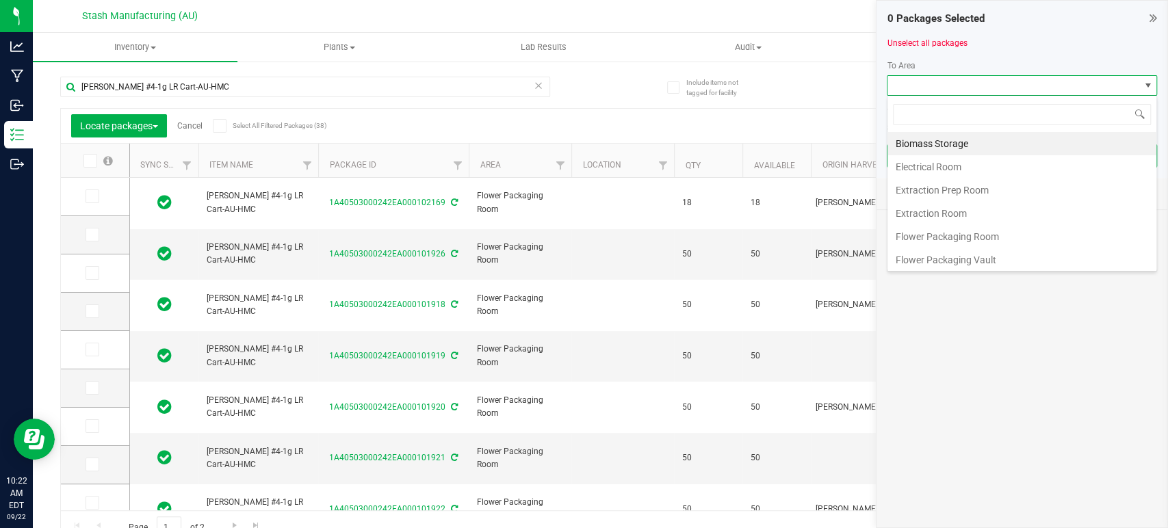
scroll to position [20, 270]
click at [224, 126] on icon at bounding box center [219, 126] width 9 height 0
click at [0, 0] on input "Select All Filtered Packages (38)" at bounding box center [0, 0] width 0 height 0
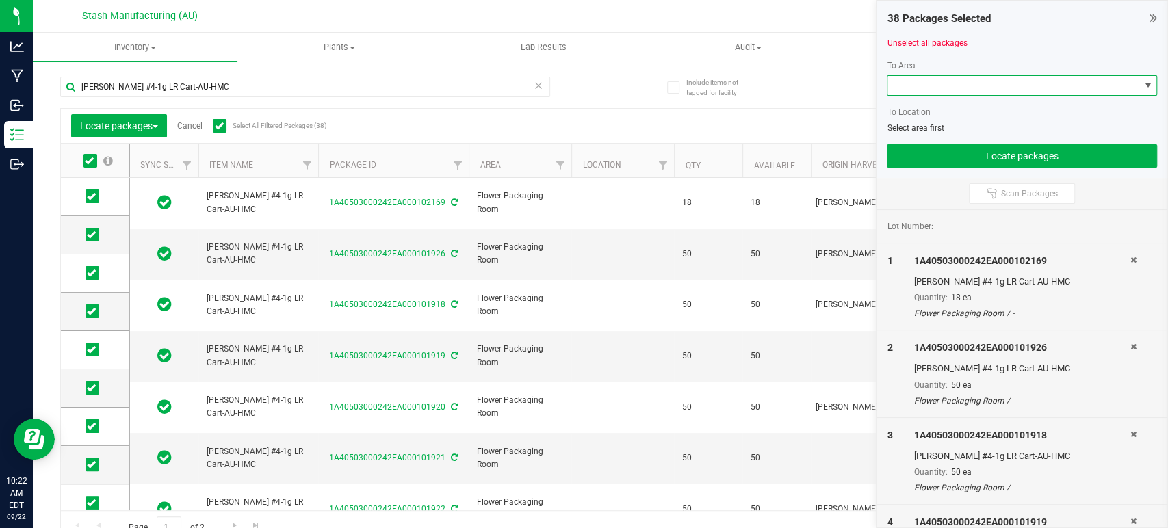
click at [1005, 88] on span at bounding box center [1014, 85] width 252 height 19
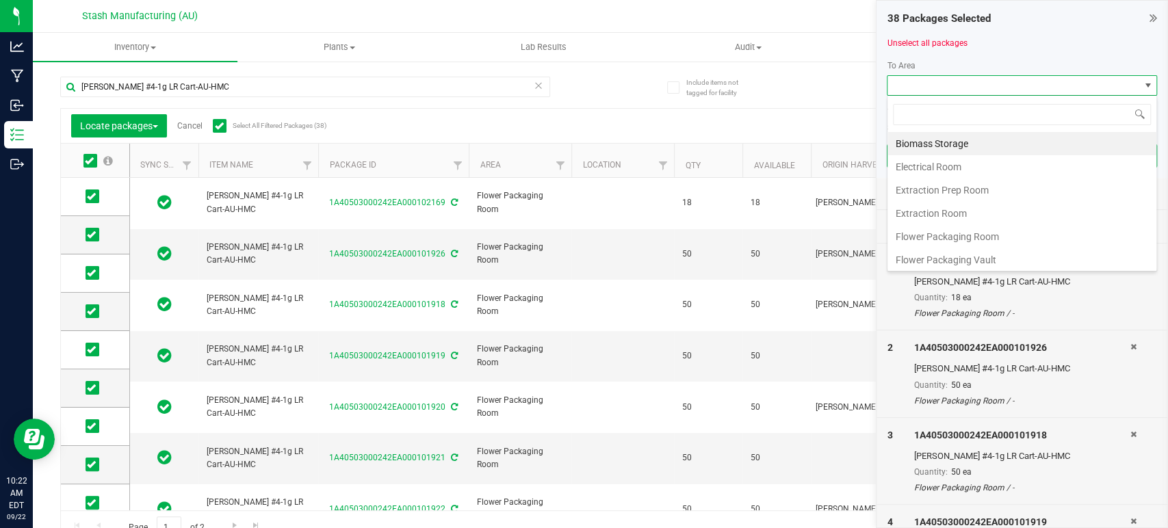
scroll to position [233, 0]
click at [977, 162] on li "Processing Vault" at bounding box center [1022, 166] width 269 height 23
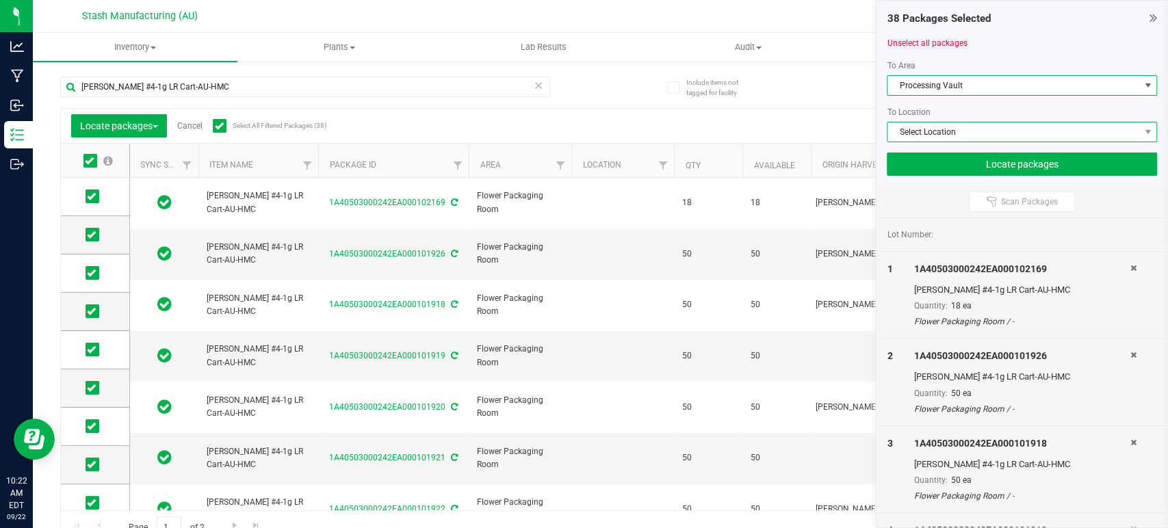
click at [998, 133] on span "Select Location" at bounding box center [1014, 132] width 252 height 19
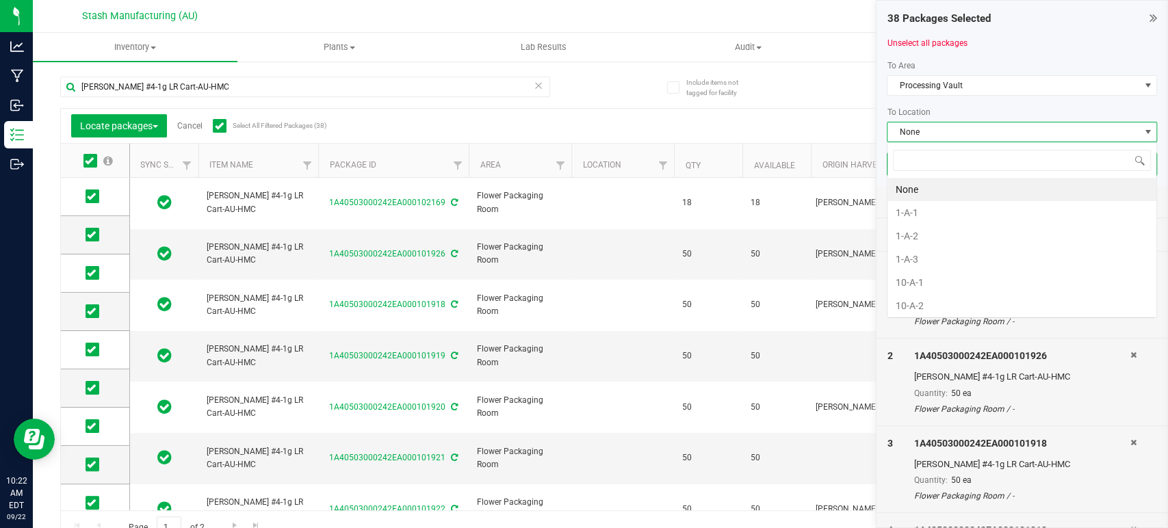
scroll to position [20, 270]
type input "12-a"
click at [910, 213] on li "12-A-2" at bounding box center [1022, 212] width 269 height 23
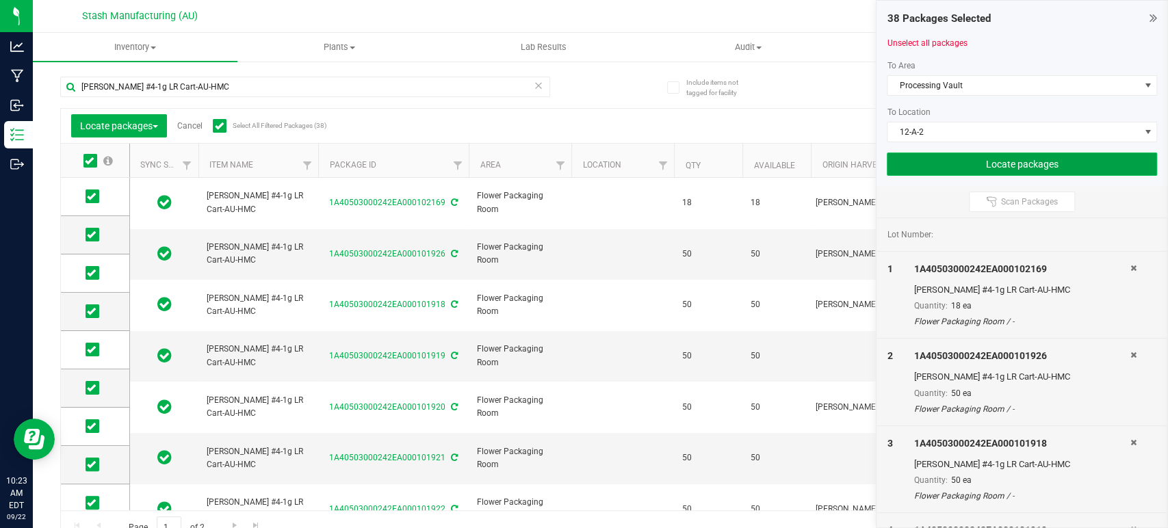
click at [956, 169] on button "Locate packages" at bounding box center [1022, 164] width 270 height 23
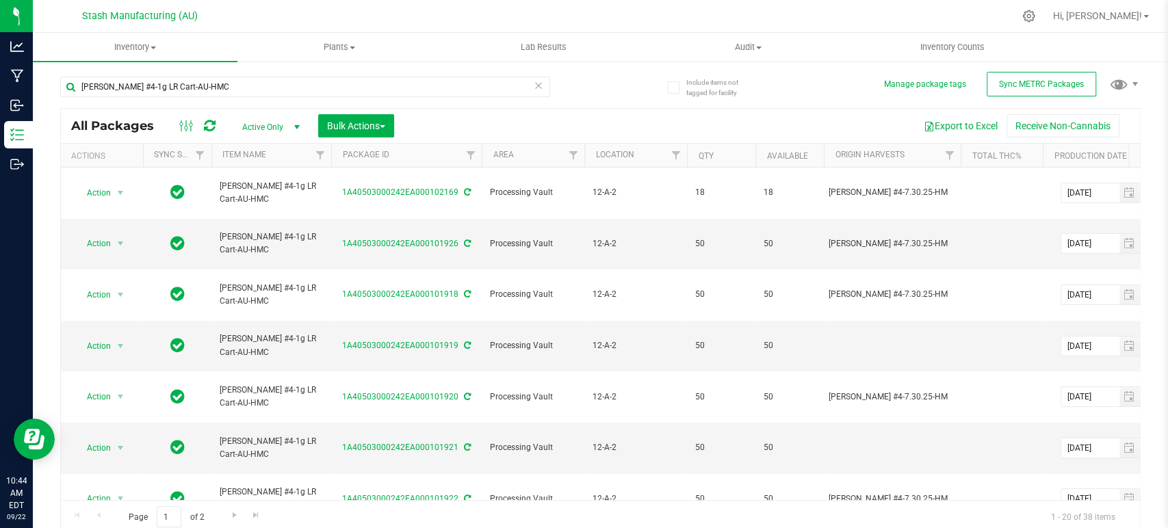
click at [534, 84] on icon at bounding box center [539, 85] width 10 height 16
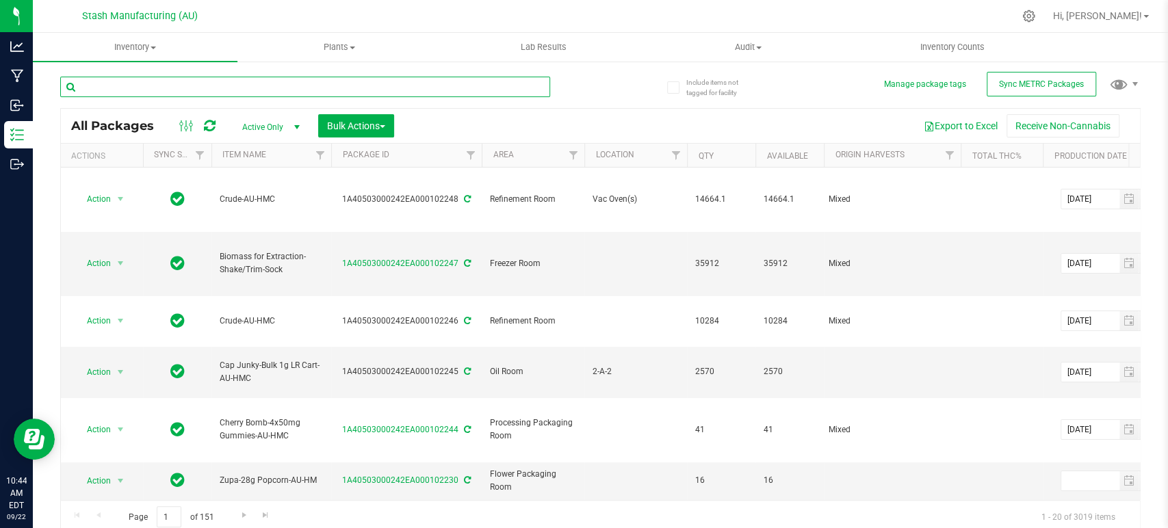
click at [337, 92] on input "text" at bounding box center [305, 87] width 490 height 21
type input "cherry bomb"
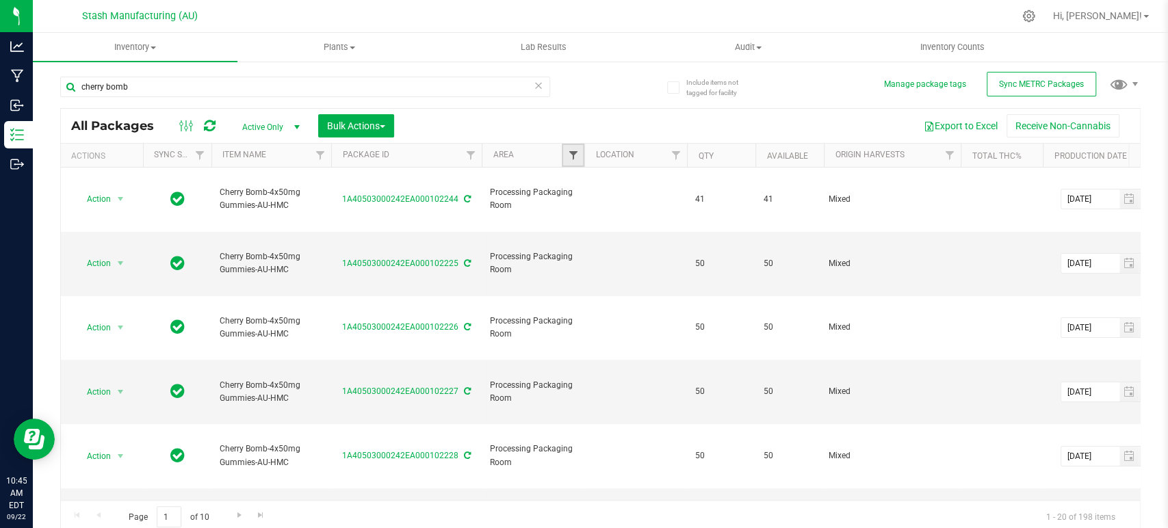
click at [570, 155] on span "Filter" at bounding box center [572, 155] width 11 height 11
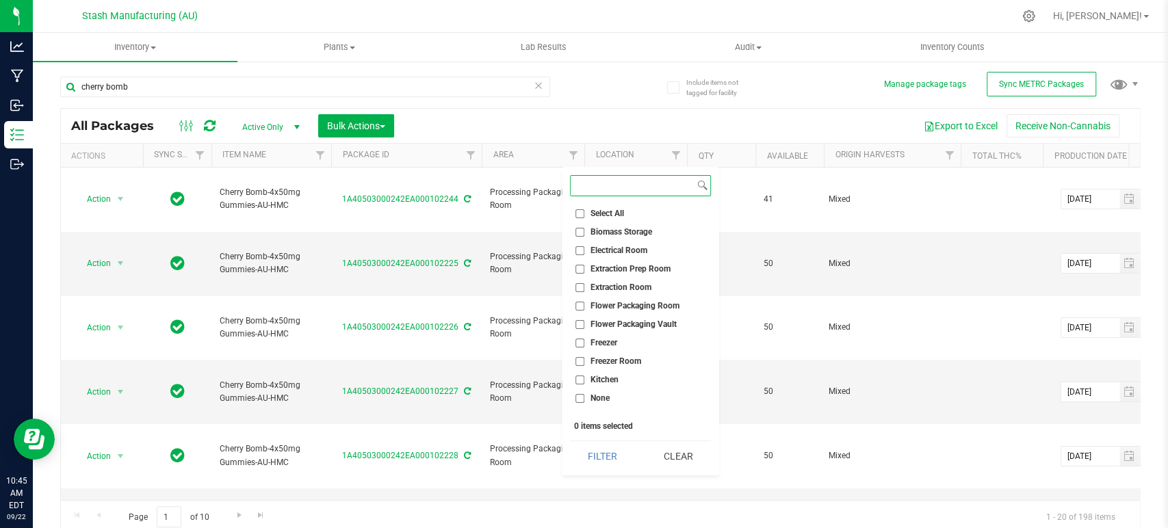
scroll to position [123, 0]
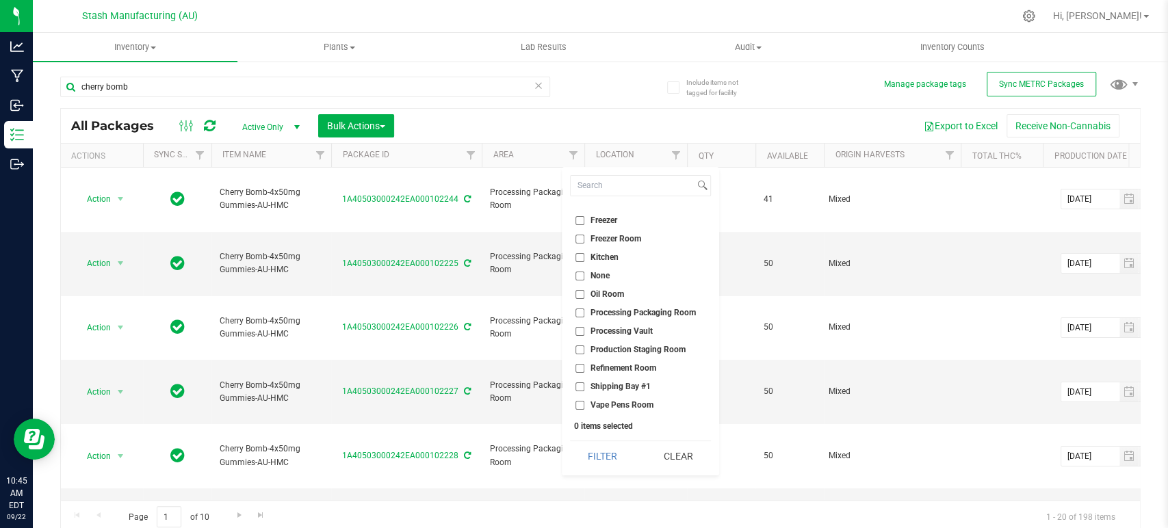
click at [662, 311] on span "Processing Packaging Room" at bounding box center [643, 313] width 105 height 8
click at [584, 311] on input "Processing Packaging Room" at bounding box center [580, 313] width 9 height 9
checkbox input "true"
click at [615, 450] on button "Filter" at bounding box center [603, 456] width 66 height 30
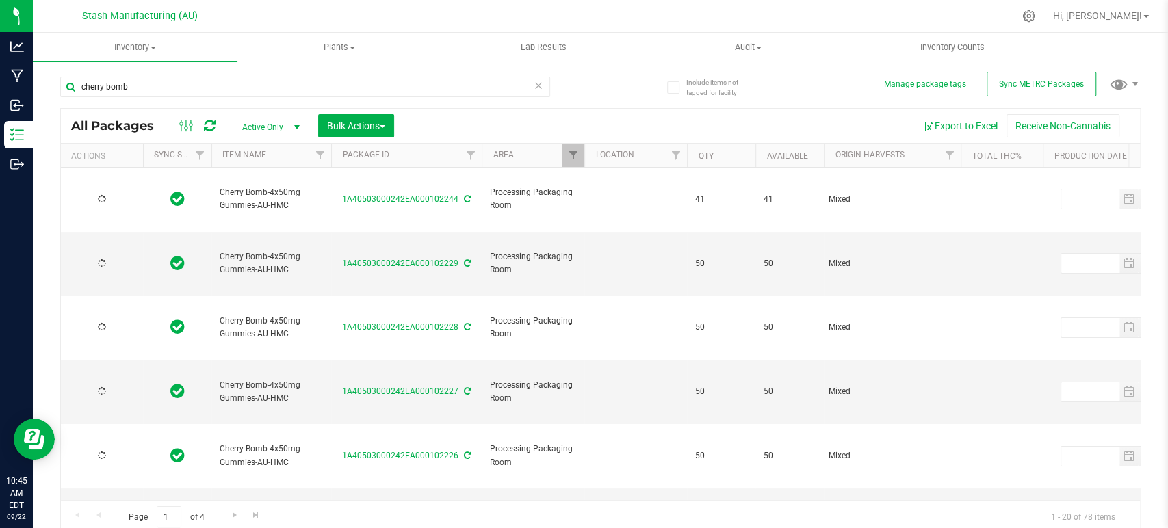
type input "[DATE]"
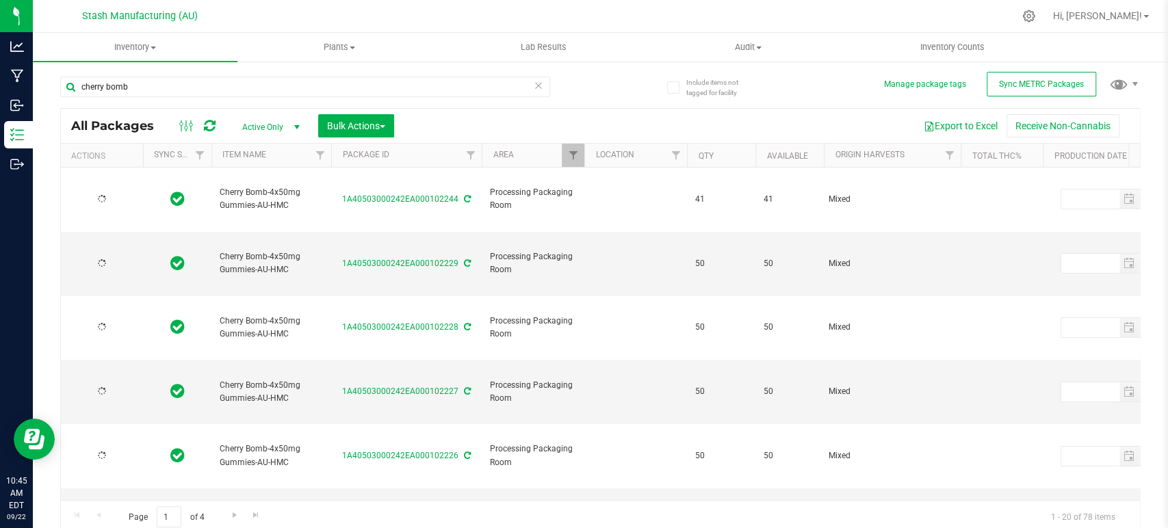
type input "[DATE]"
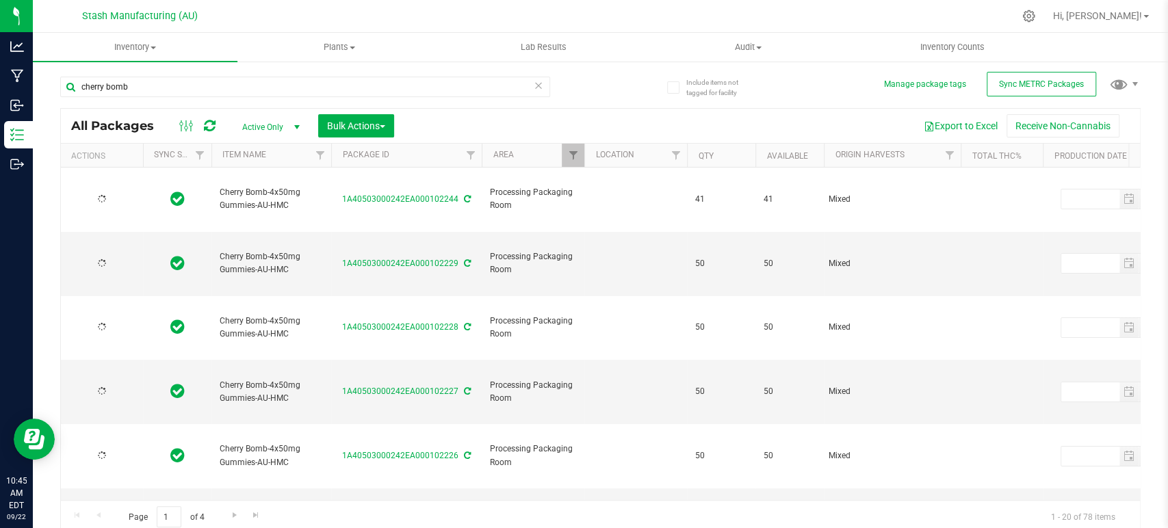
type input "[DATE]"
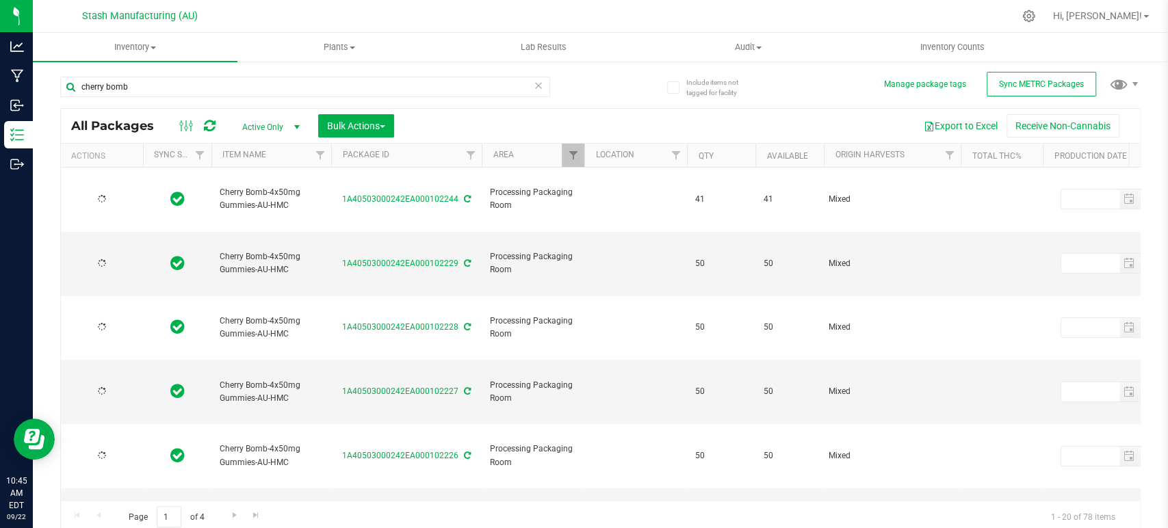
type input "[DATE]"
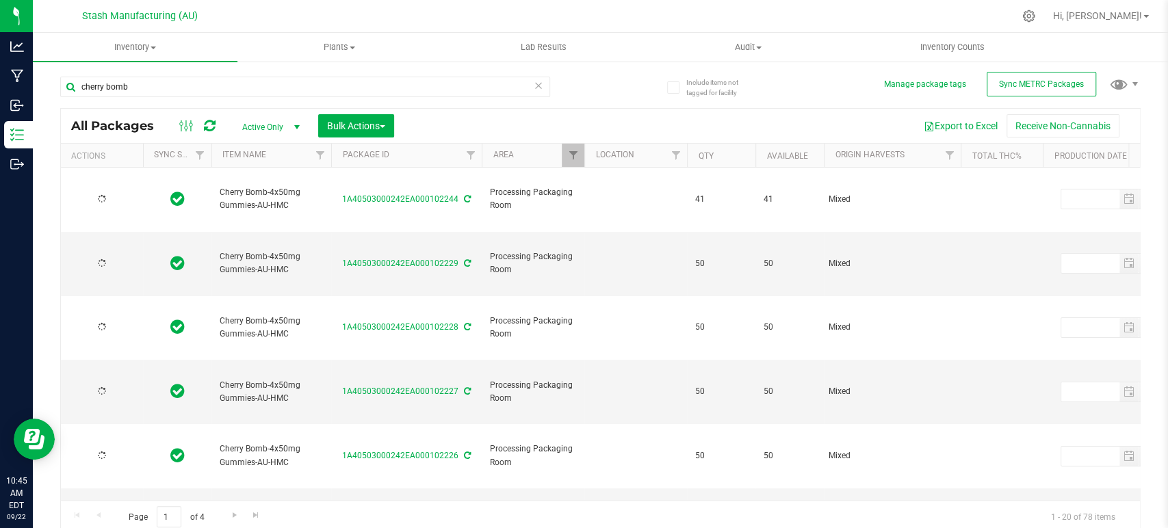
type input "[DATE]"
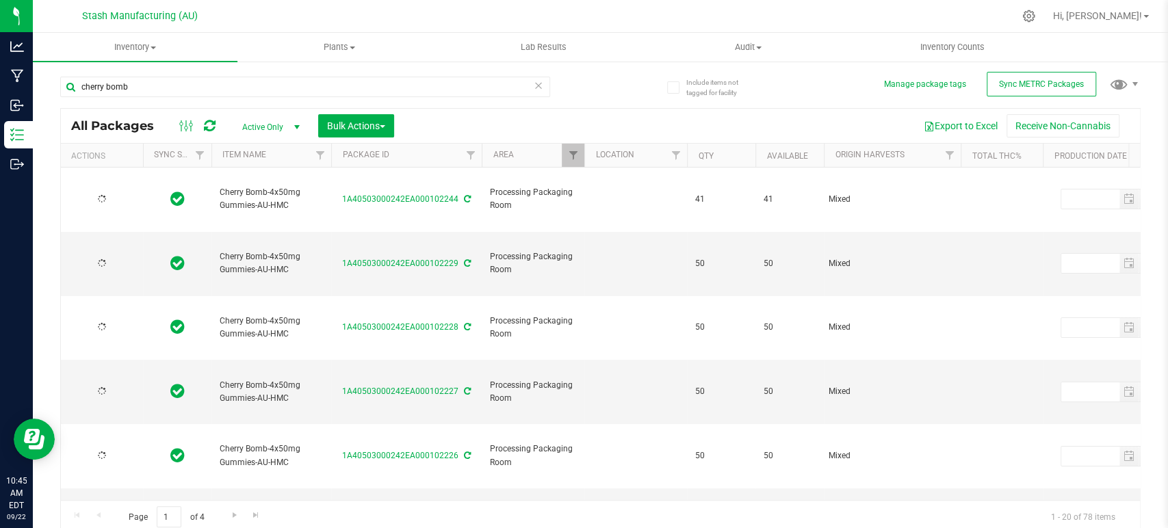
type input "[DATE]"
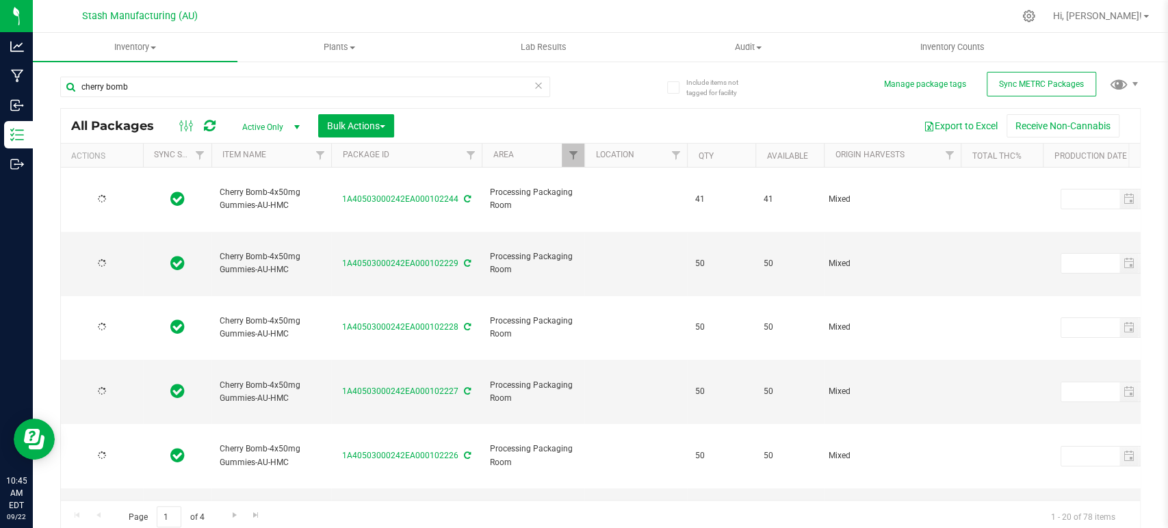
type input "[DATE]"
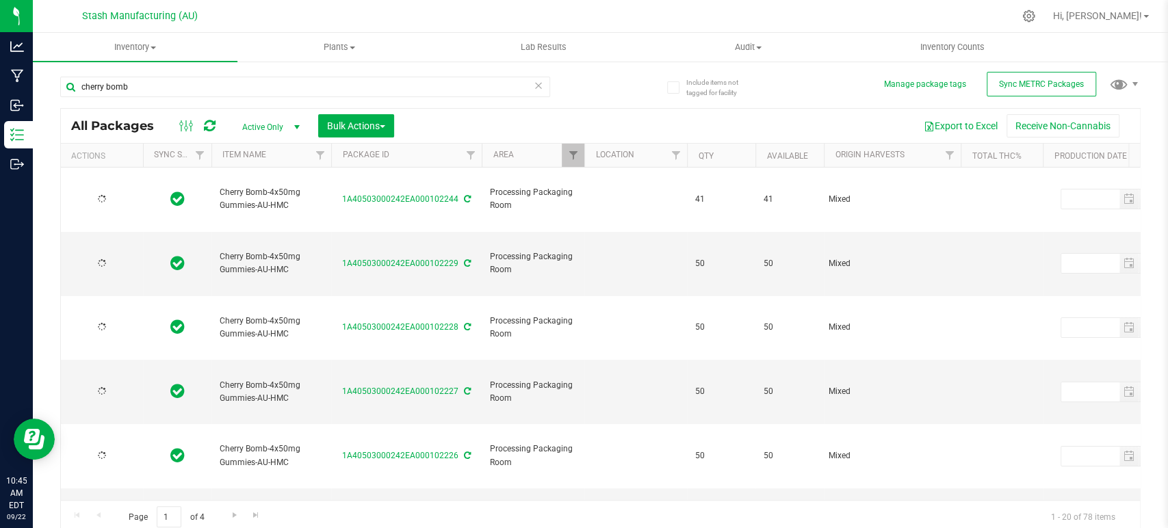
type input "[DATE]"
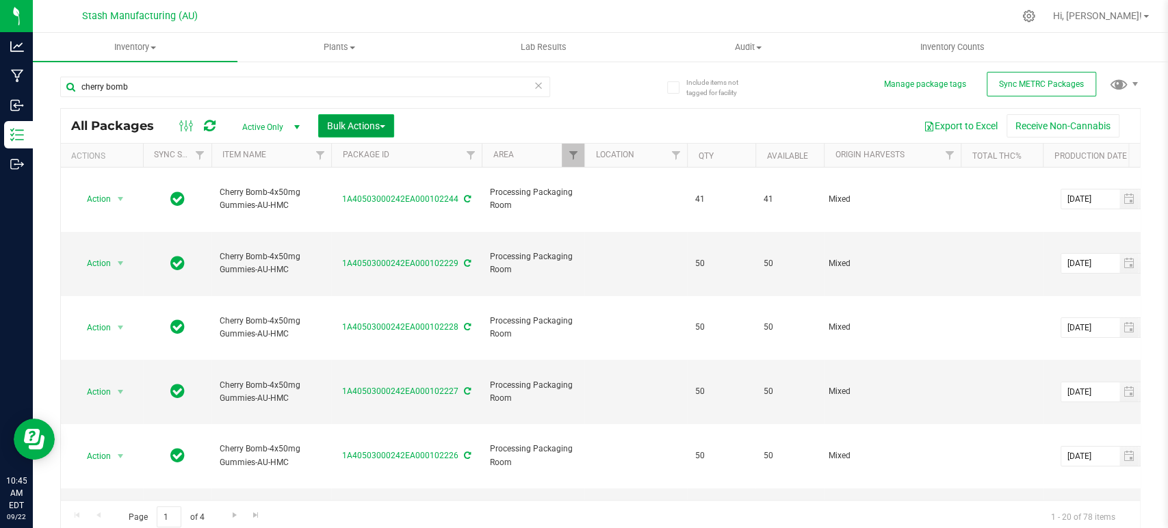
click at [352, 123] on span "Bulk Actions" at bounding box center [356, 125] width 58 height 11
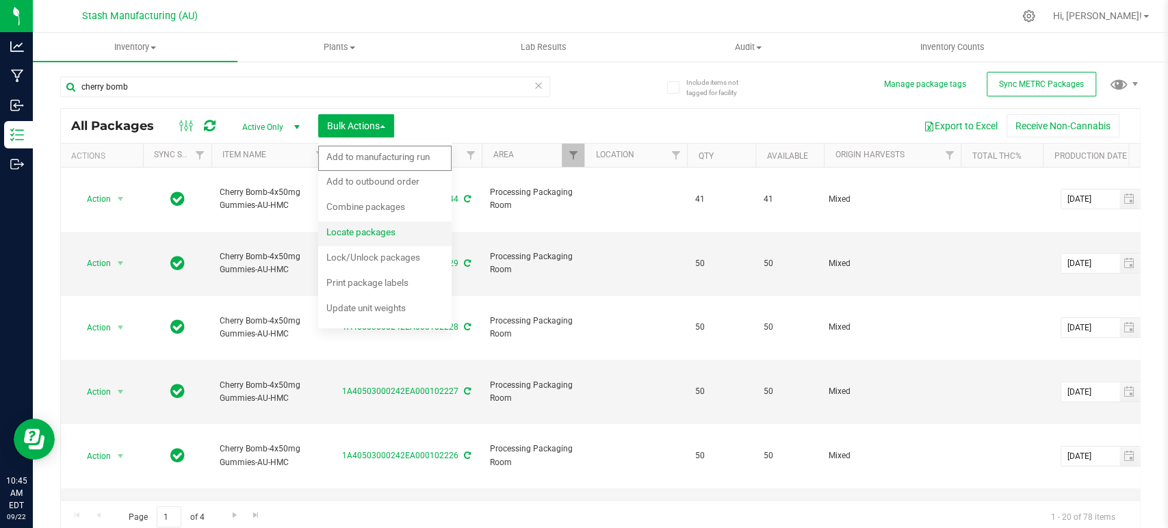
click at [388, 231] on span "Locate packages" at bounding box center [360, 232] width 69 height 11
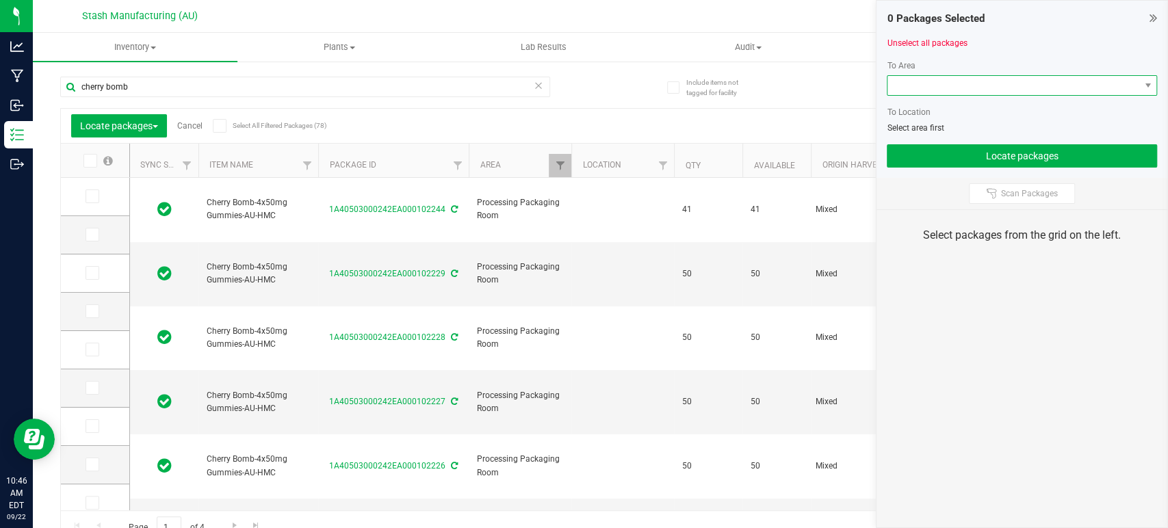
click at [940, 77] on span at bounding box center [1014, 85] width 252 height 19
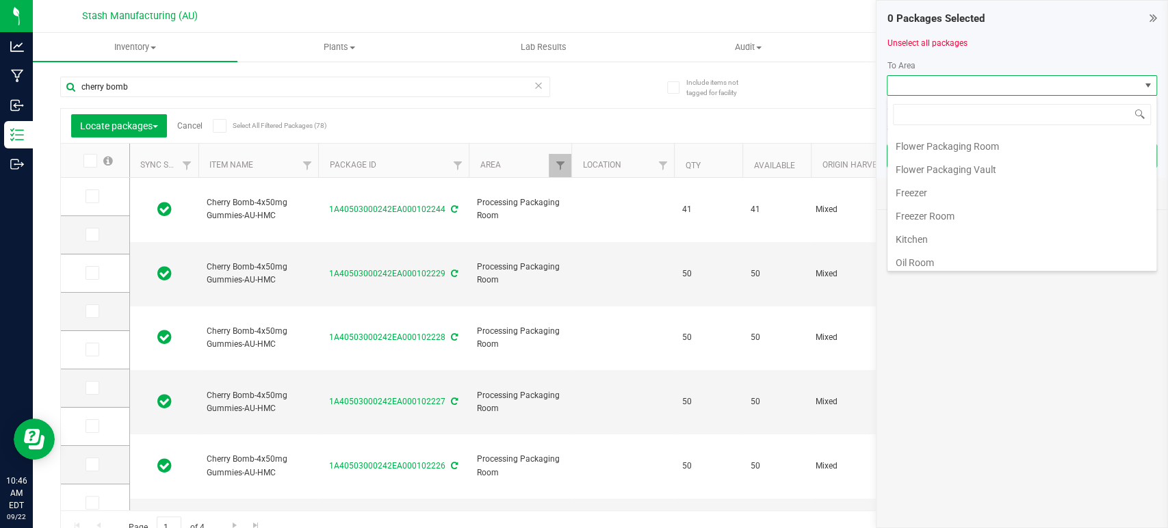
scroll to position [233, 0]
click at [974, 162] on li "Processing Vault" at bounding box center [1022, 166] width 269 height 23
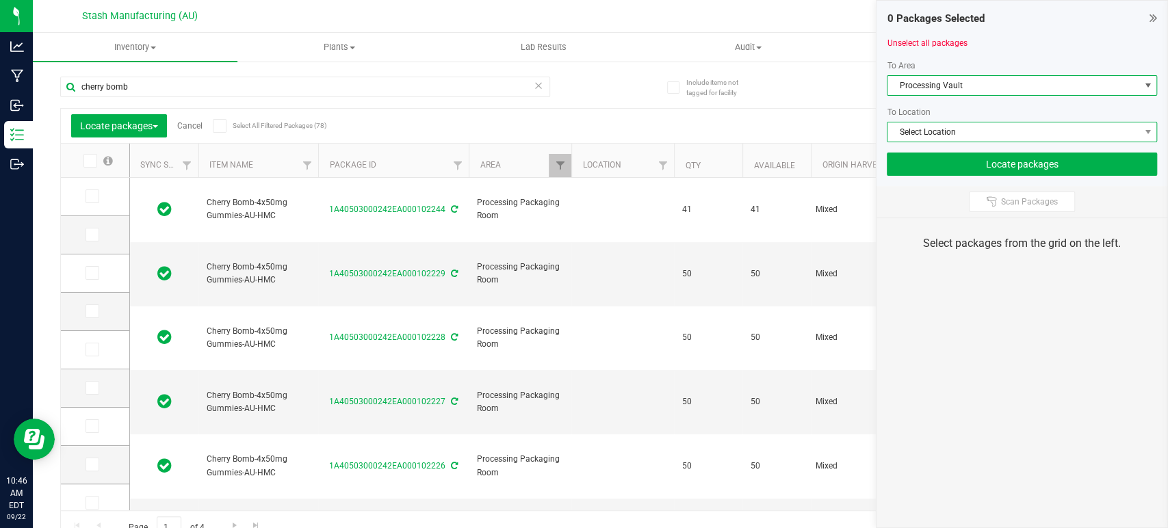
click at [1004, 127] on span "Select Location" at bounding box center [1014, 132] width 252 height 19
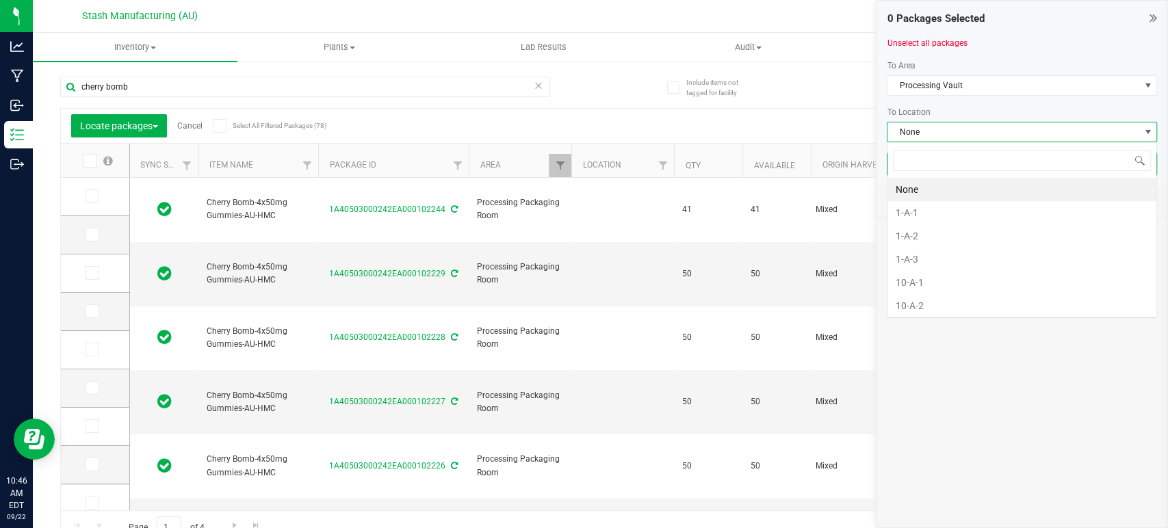
scroll to position [20, 270]
click at [956, 207] on li "1-A-1" at bounding box center [1022, 212] width 269 height 23
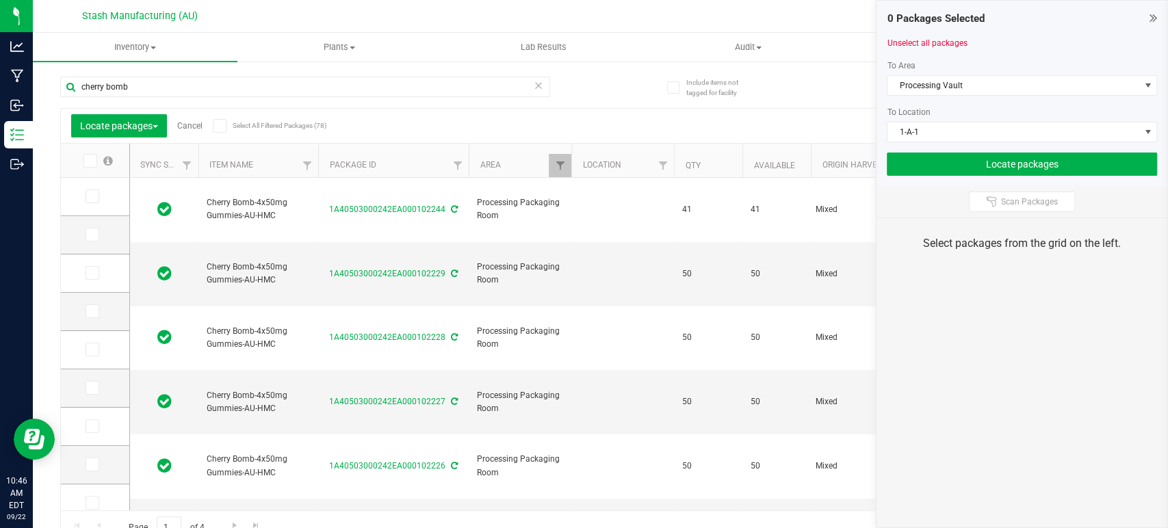
click at [224, 126] on icon at bounding box center [219, 126] width 9 height 0
click at [0, 0] on input "Select All Filtered Packages (78)" at bounding box center [0, 0] width 0 height 0
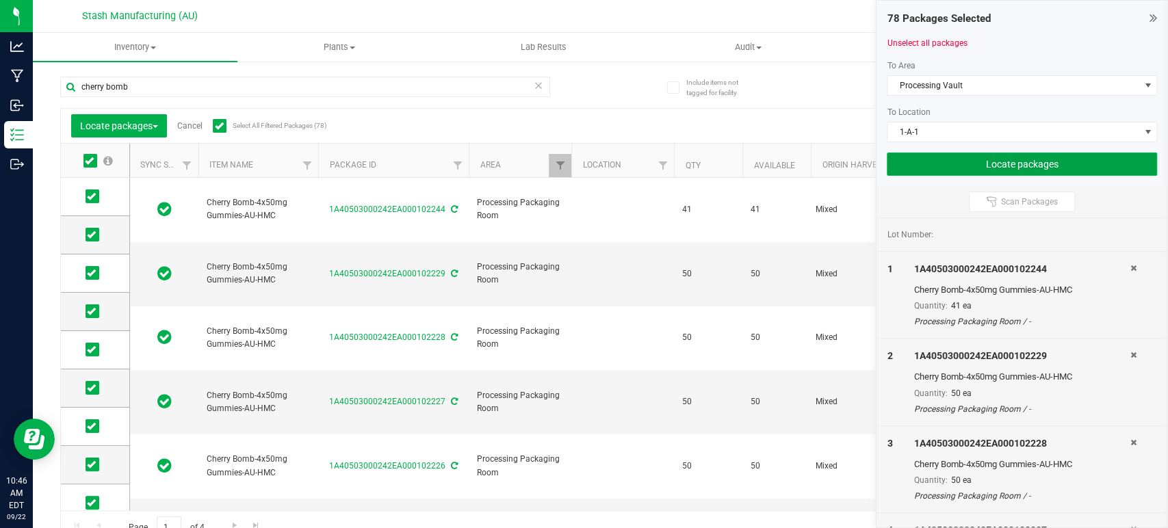
click at [1026, 172] on button "Locate packages" at bounding box center [1022, 164] width 270 height 23
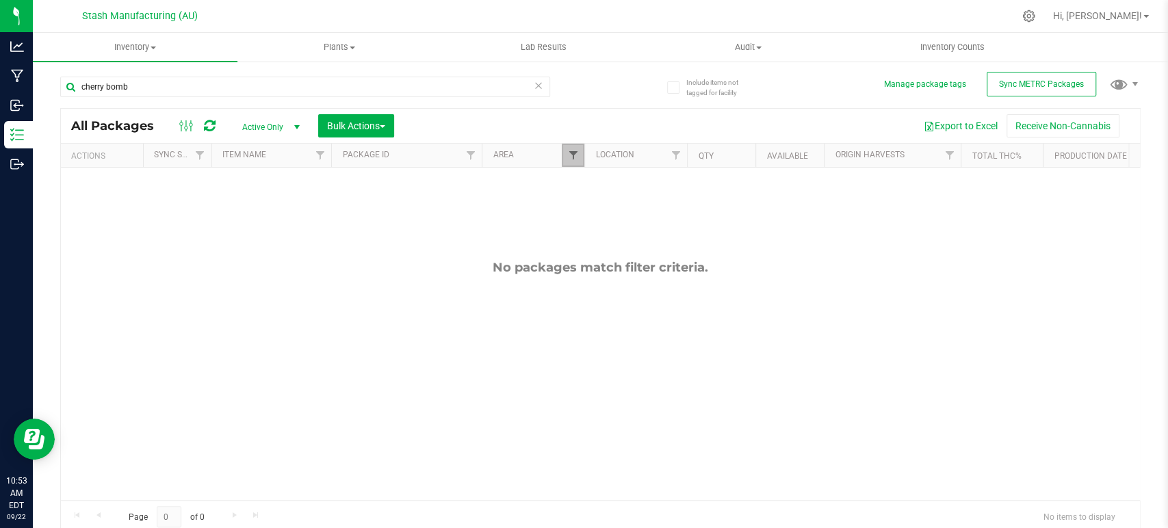
click at [569, 153] on span "Filter" at bounding box center [572, 155] width 11 height 11
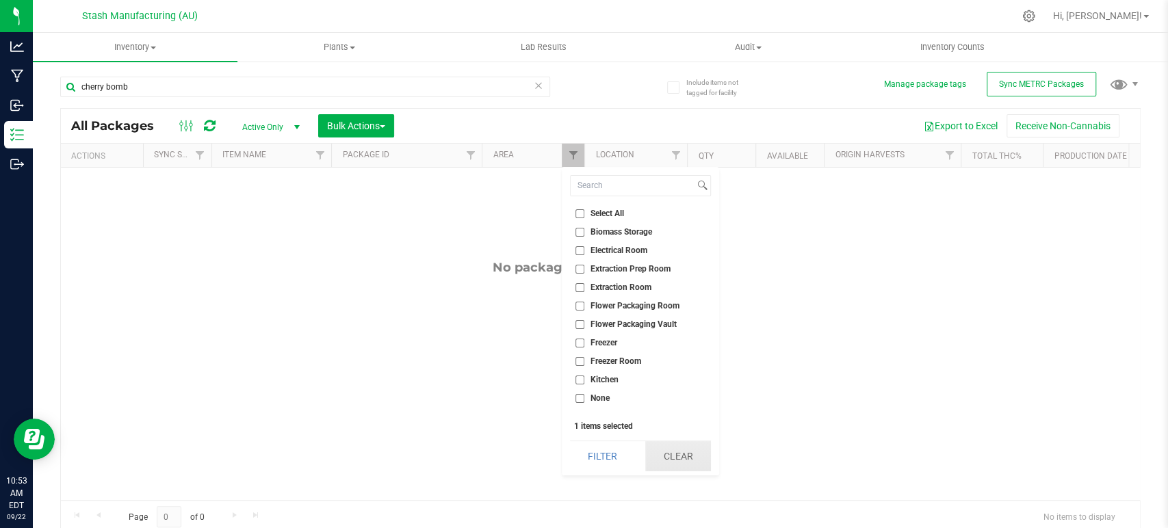
click at [680, 449] on button "Clear" at bounding box center [678, 456] width 66 height 30
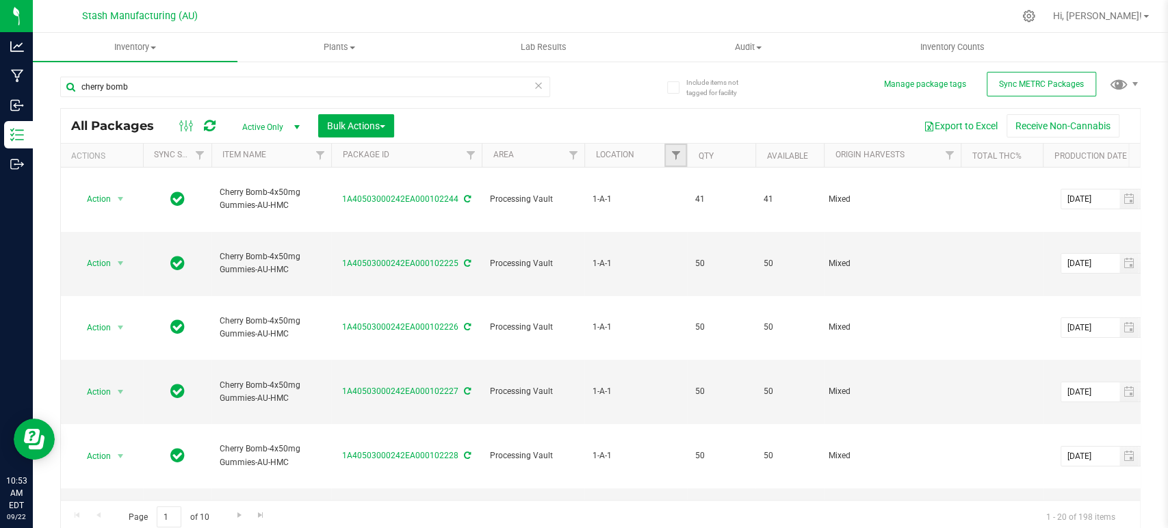
click at [681, 152] on link "Filter" at bounding box center [676, 155] width 23 height 23
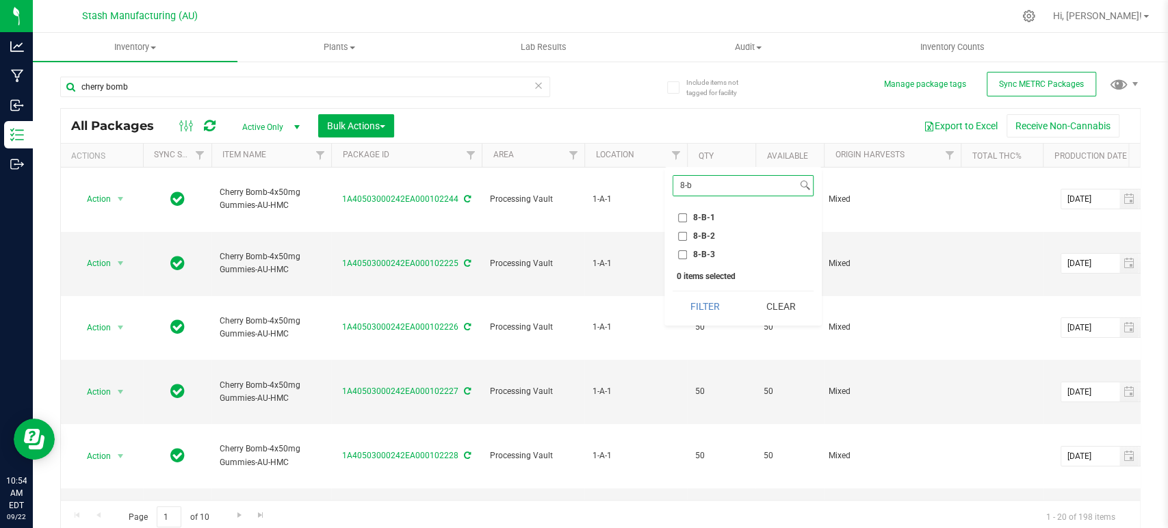
type input "8-b"
click at [707, 214] on span "8-B-1" at bounding box center [704, 218] width 22 height 8
click at [687, 214] on input "8-B-1" at bounding box center [682, 218] width 9 height 9
checkbox input "true"
click at [700, 304] on button "Filter" at bounding box center [706, 307] width 66 height 30
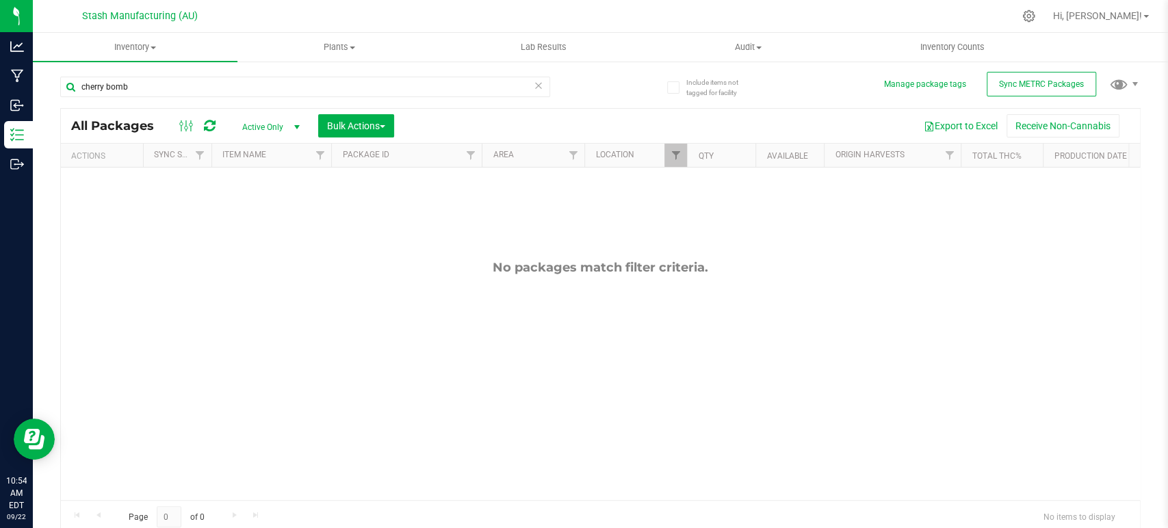
click at [663, 335] on div "No packages match filter criteria." at bounding box center [600, 380] width 1079 height 425
click at [534, 89] on icon at bounding box center [539, 85] width 10 height 16
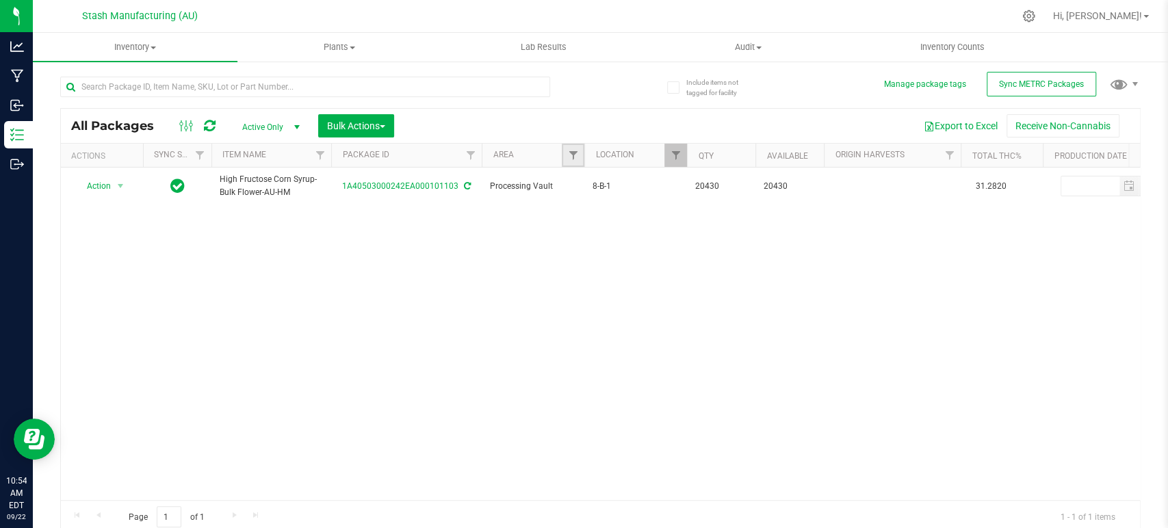
click at [567, 153] on link "Filter" at bounding box center [573, 155] width 23 height 23
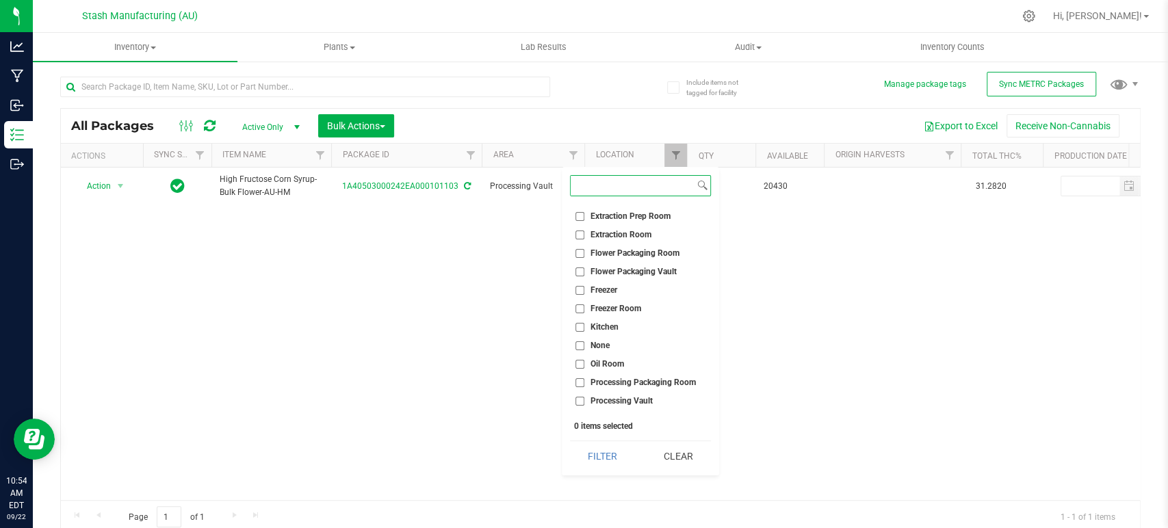
scroll to position [123, 0]
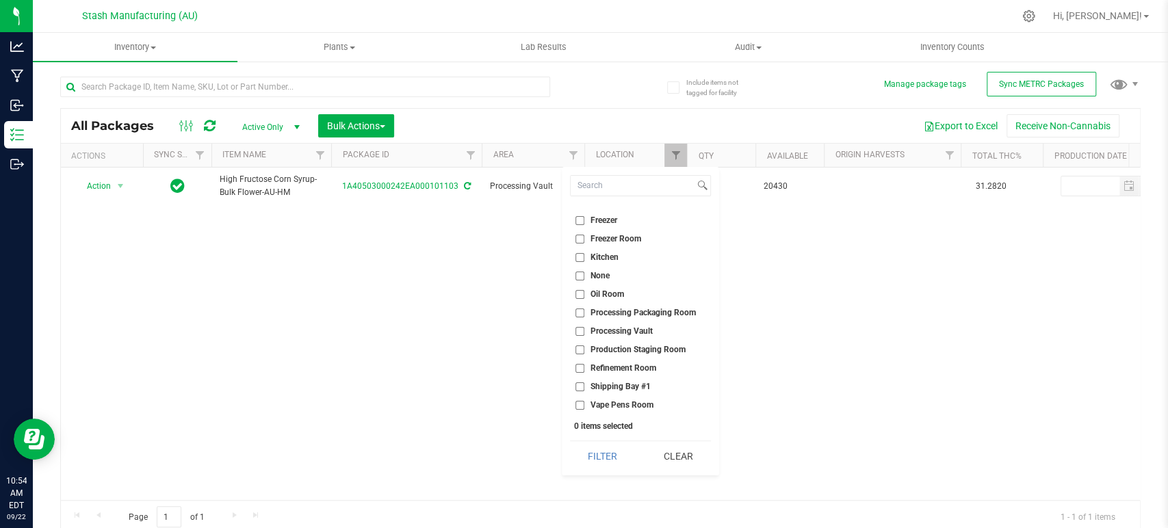
click at [640, 330] on span "Processing Vault" at bounding box center [622, 331] width 62 height 8
click at [584, 330] on input "Processing Vault" at bounding box center [580, 331] width 9 height 9
checkbox input "true"
click at [609, 463] on button "Filter" at bounding box center [603, 456] width 66 height 30
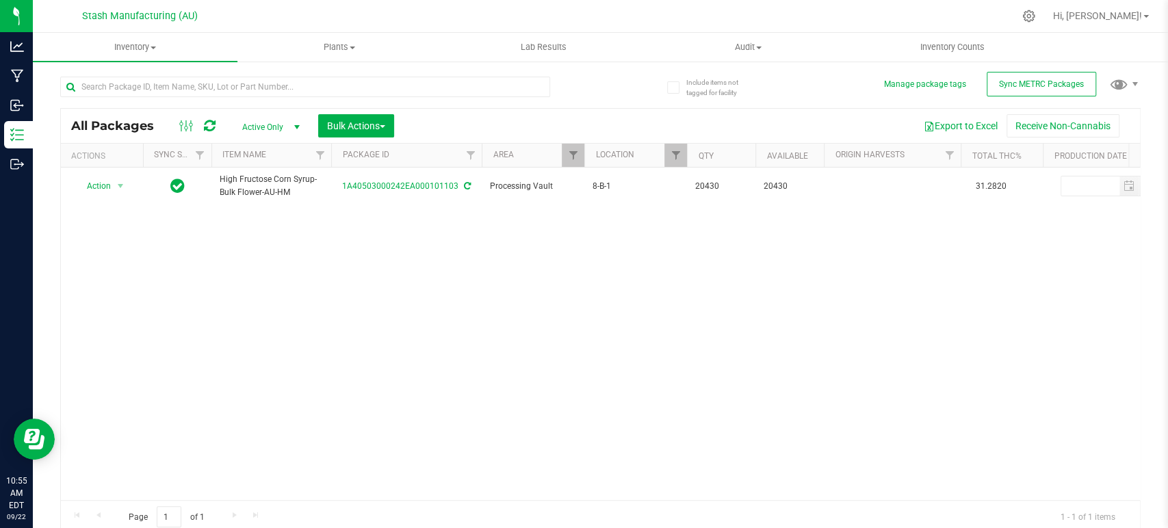
click at [617, 402] on div "Action Action Adjust qty Create package Edit attributes Global inventory Locate…" at bounding box center [600, 334] width 1079 height 333
click at [677, 151] on span "Filter" at bounding box center [675, 155] width 11 height 11
click at [705, 216] on span "8-B-1" at bounding box center [704, 218] width 22 height 8
click at [687, 216] on input "8-B-1" at bounding box center [682, 218] width 9 height 9
checkbox input "false"
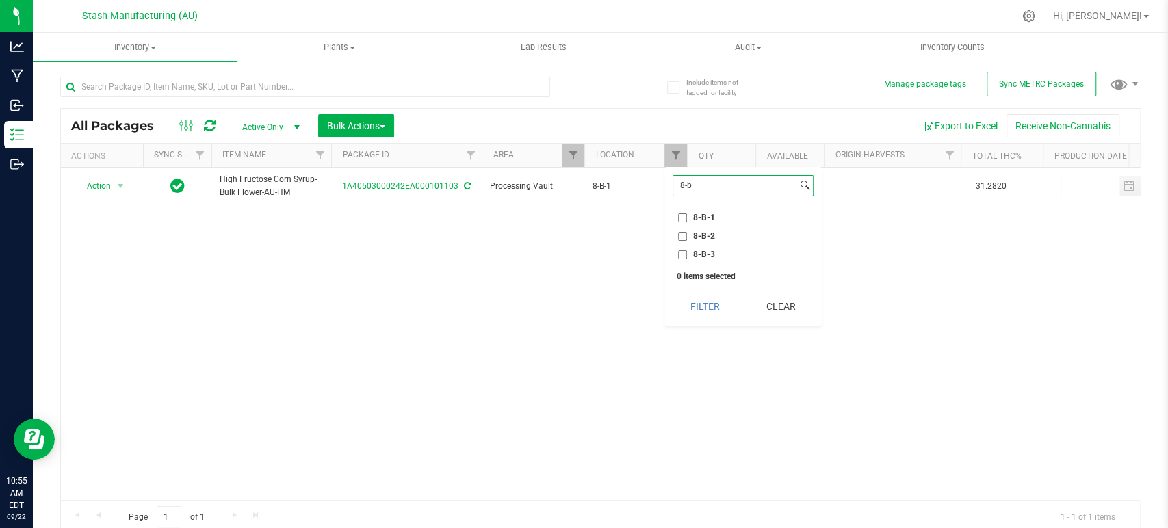
click at [716, 194] on input "8-b" at bounding box center [735, 186] width 124 height 20
type input "8-a"
click at [689, 231] on label "8-A-1" at bounding box center [696, 232] width 37 height 9
click at [687, 231] on input "8-A-1" at bounding box center [682, 232] width 9 height 9
checkbox input "true"
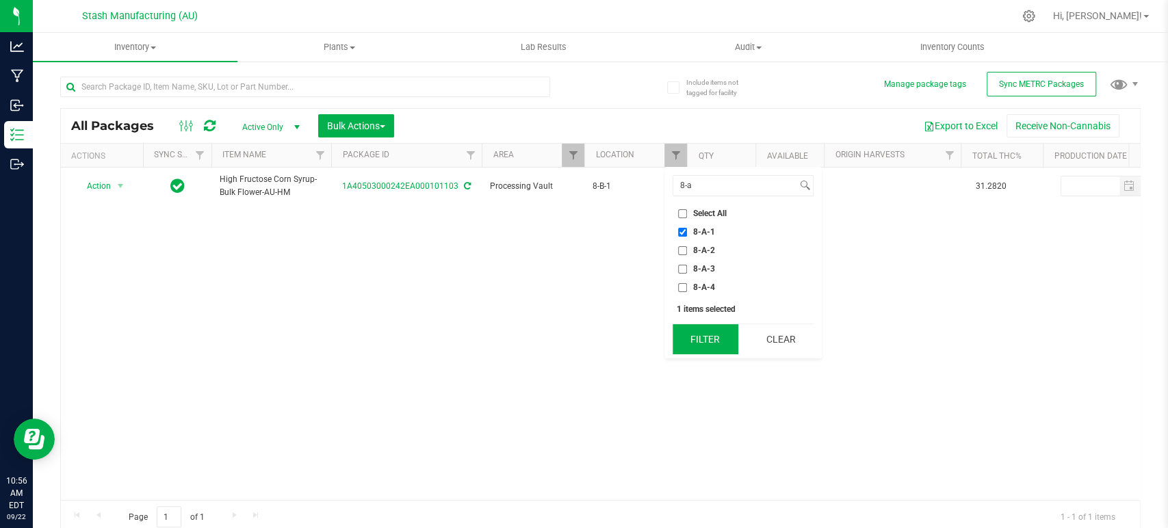
click at [700, 345] on button "Filter" at bounding box center [706, 339] width 66 height 30
